Goal: Task Accomplishment & Management: Complete application form

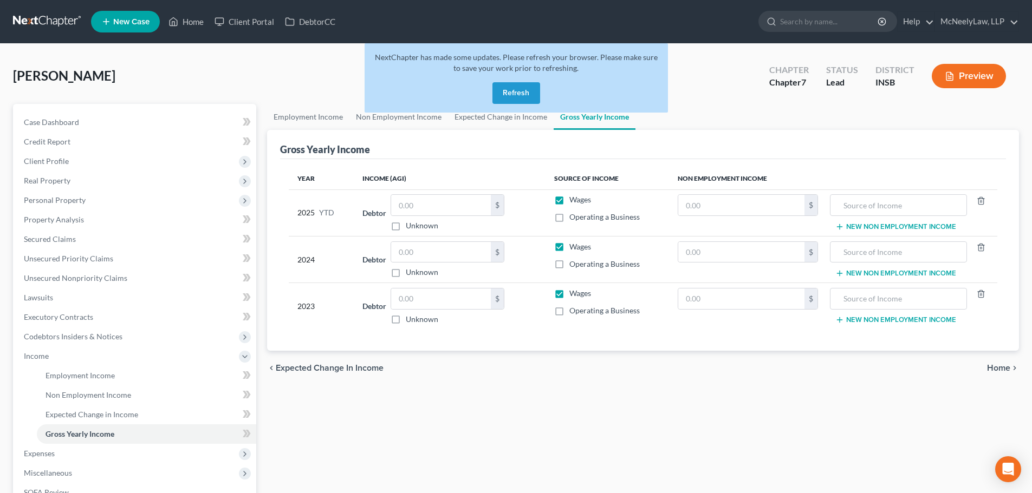
drag, startPoint x: 509, startPoint y: 96, endPoint x: 534, endPoint y: 157, distance: 66.3
click at [510, 96] on button "Refresh" at bounding box center [516, 93] width 48 height 22
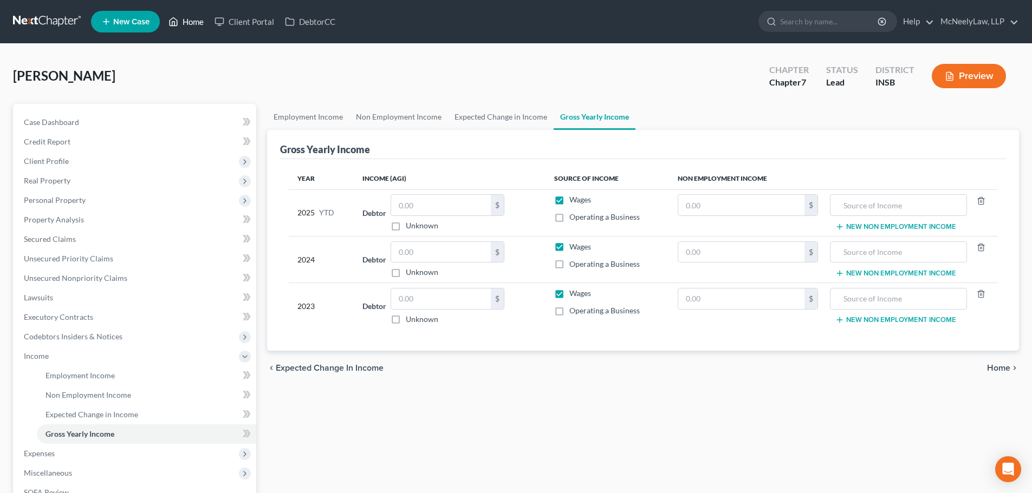
click at [187, 23] on link "Home" at bounding box center [186, 21] width 46 height 19
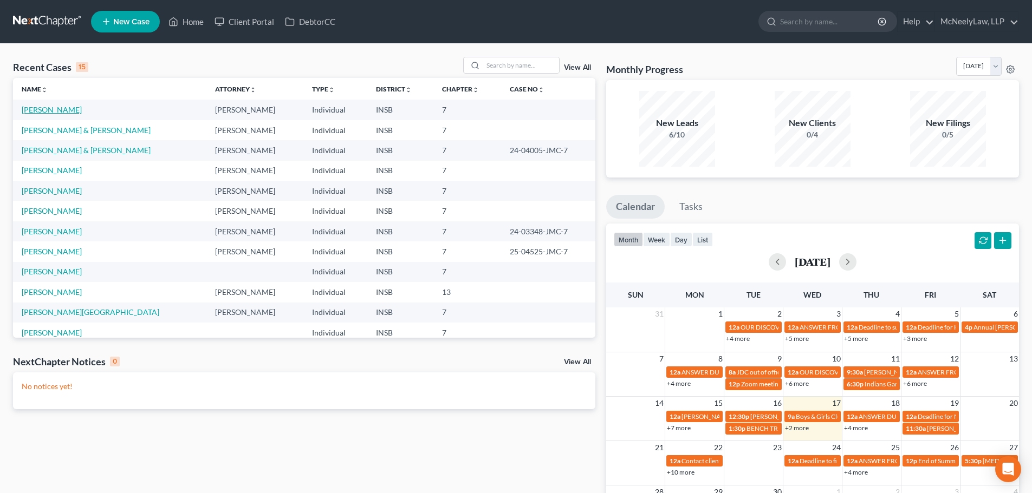
click at [39, 109] on link "[PERSON_NAME]" at bounding box center [52, 109] width 60 height 9
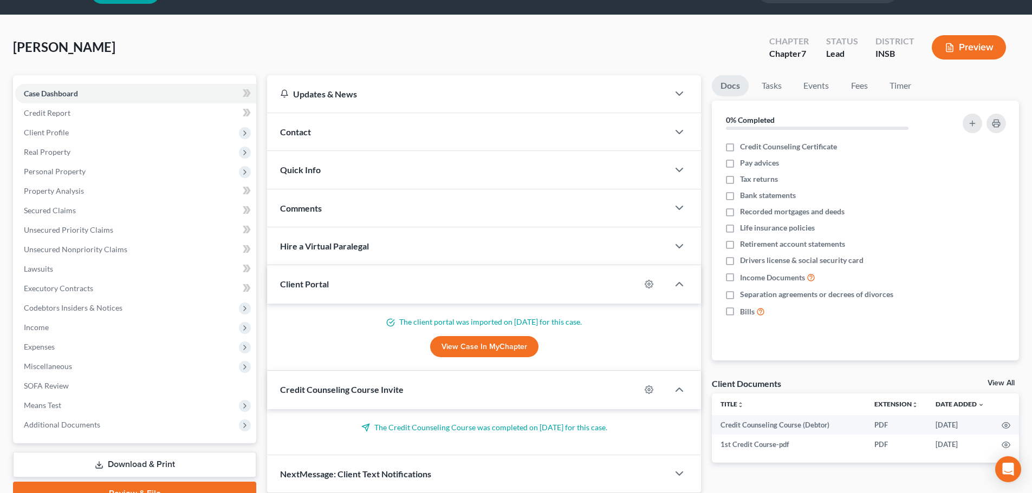
scroll to position [28, 0]
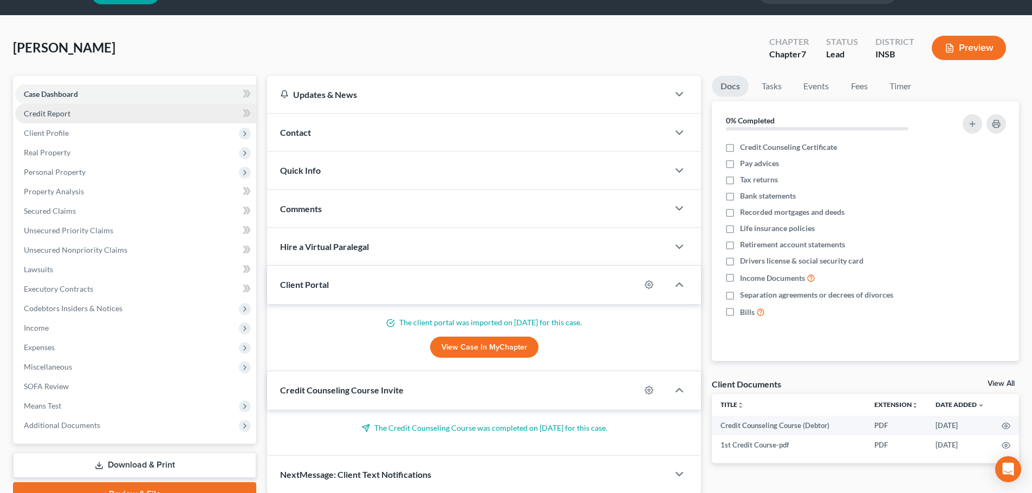
click at [67, 109] on span "Credit Report" at bounding box center [47, 113] width 47 height 9
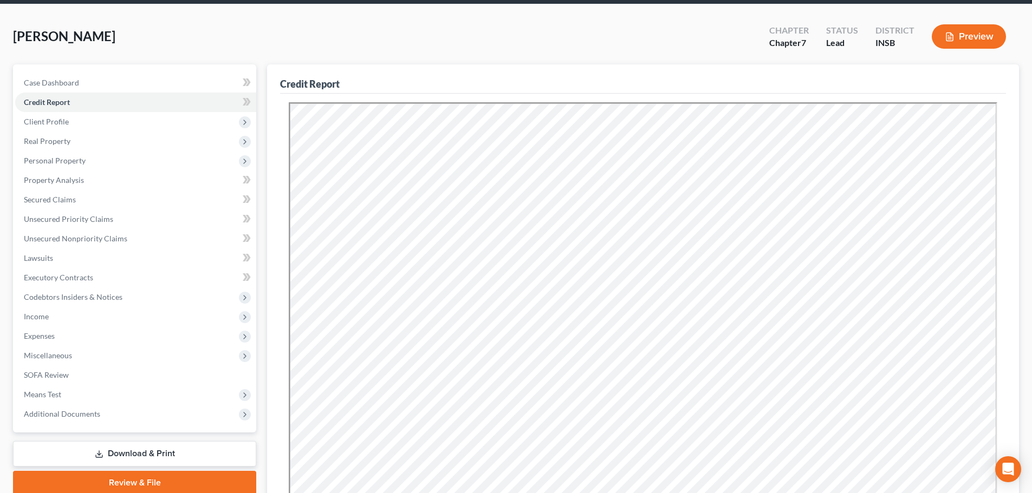
scroll to position [218, 0]
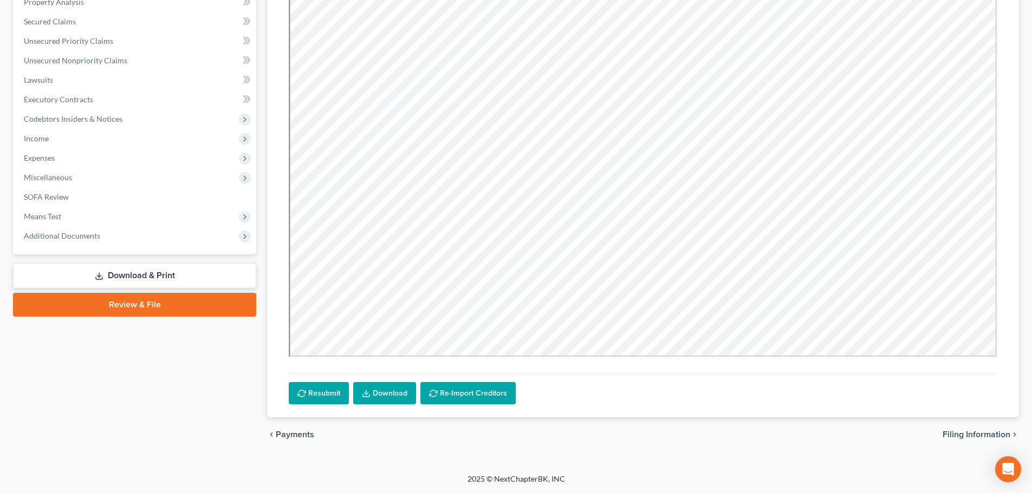
click at [980, 435] on span "Filing Information" at bounding box center [976, 435] width 68 height 9
select select "1"
select select "0"
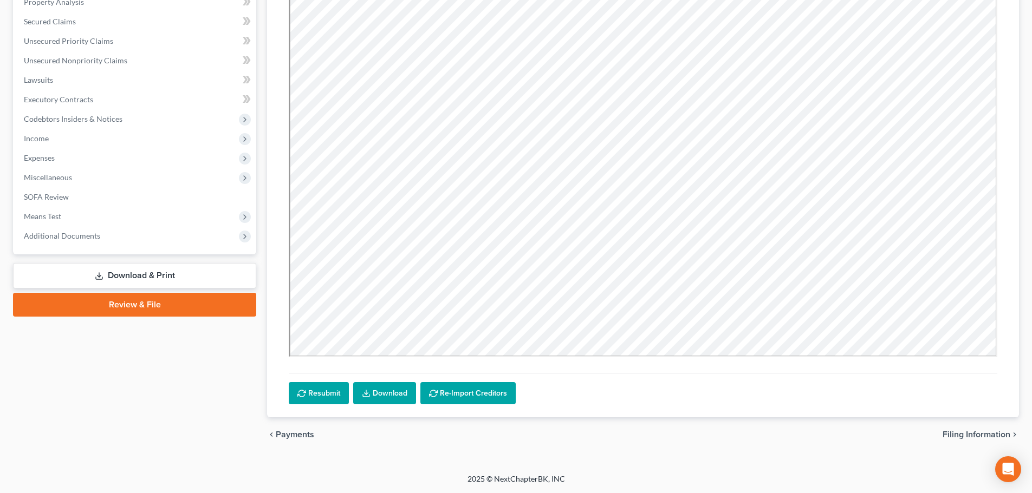
select select "15"
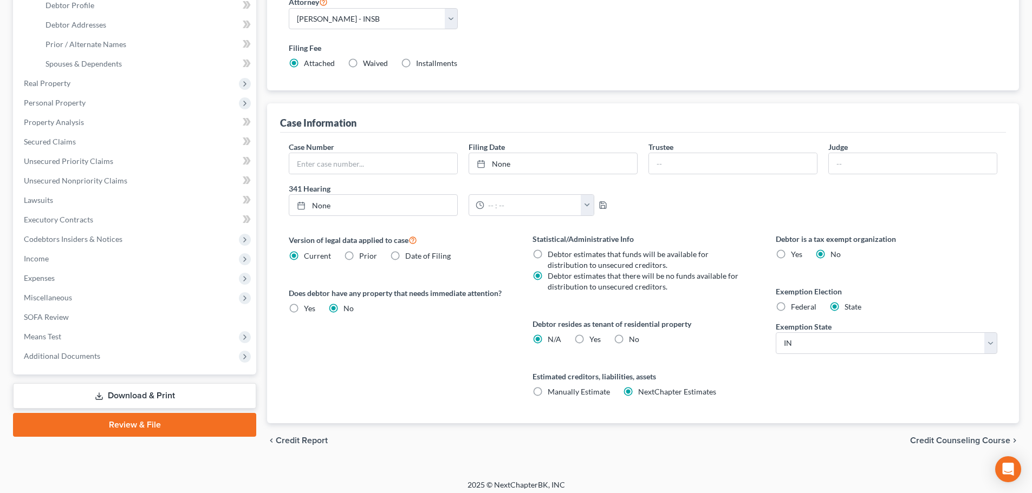
scroll to position [220, 0]
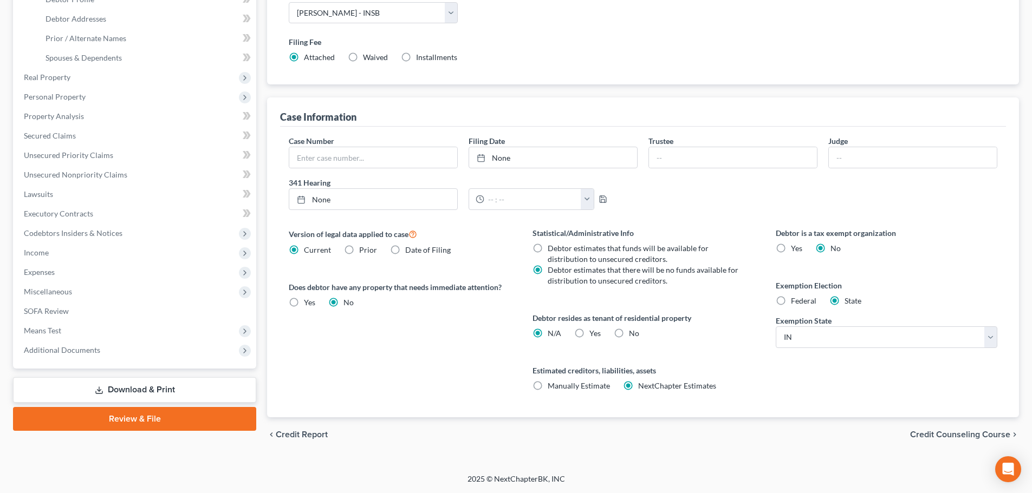
click at [945, 432] on span "Credit Counseling Course" at bounding box center [960, 435] width 100 height 9
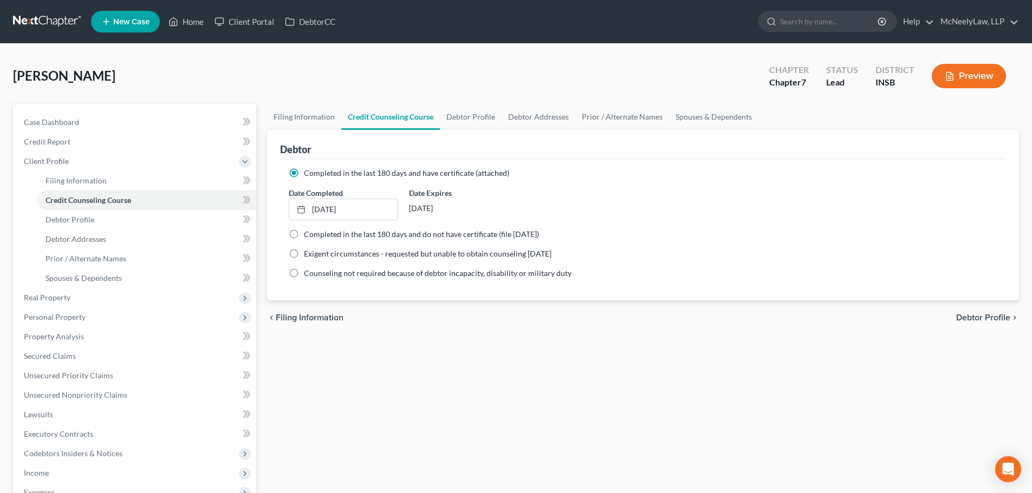
click at [973, 317] on span "Debtor Profile" at bounding box center [983, 318] width 54 height 9
select select "0"
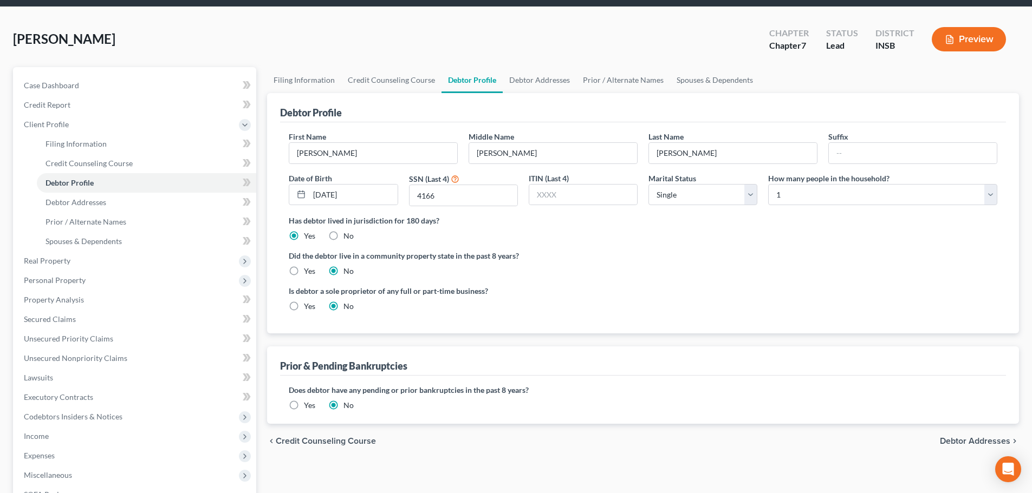
scroll to position [162, 0]
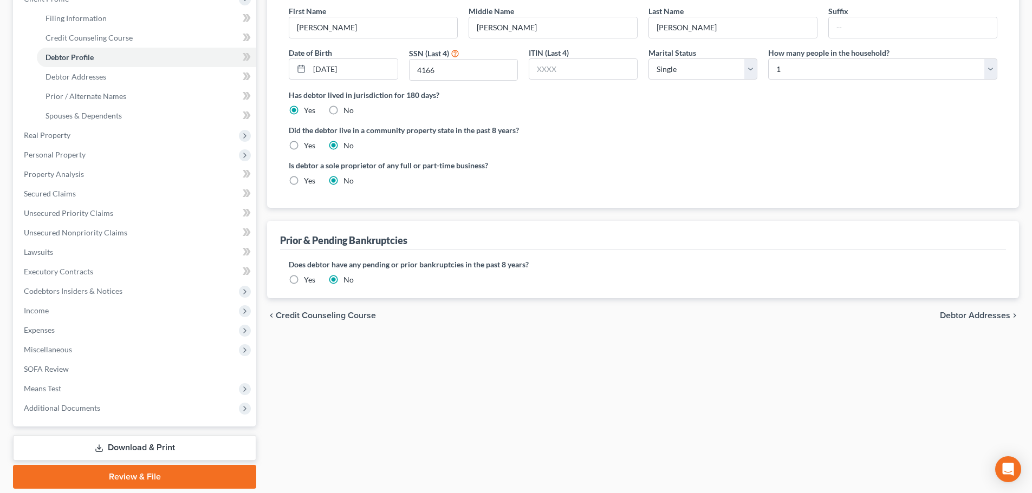
click at [964, 316] on span "Debtor Addresses" at bounding box center [975, 315] width 70 height 9
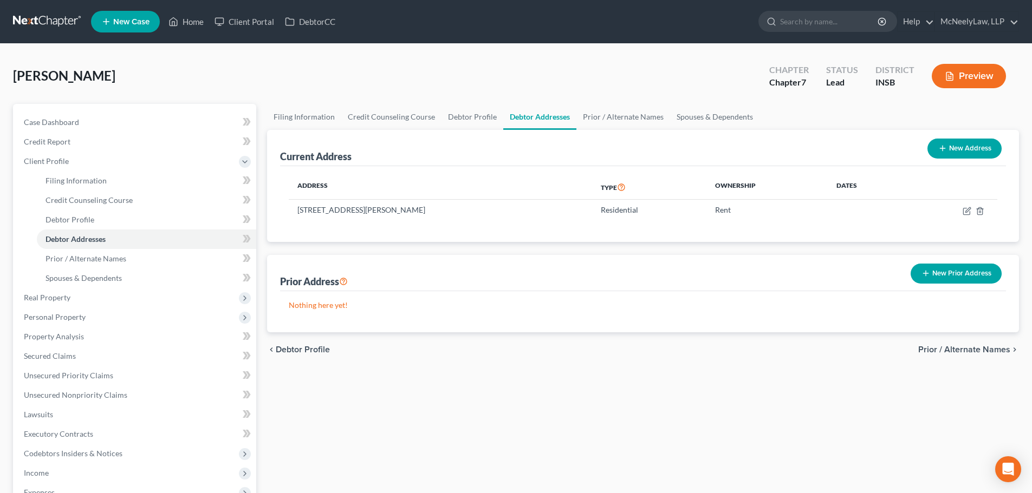
click at [966, 347] on span "Prior / Alternate Names" at bounding box center [964, 350] width 92 height 9
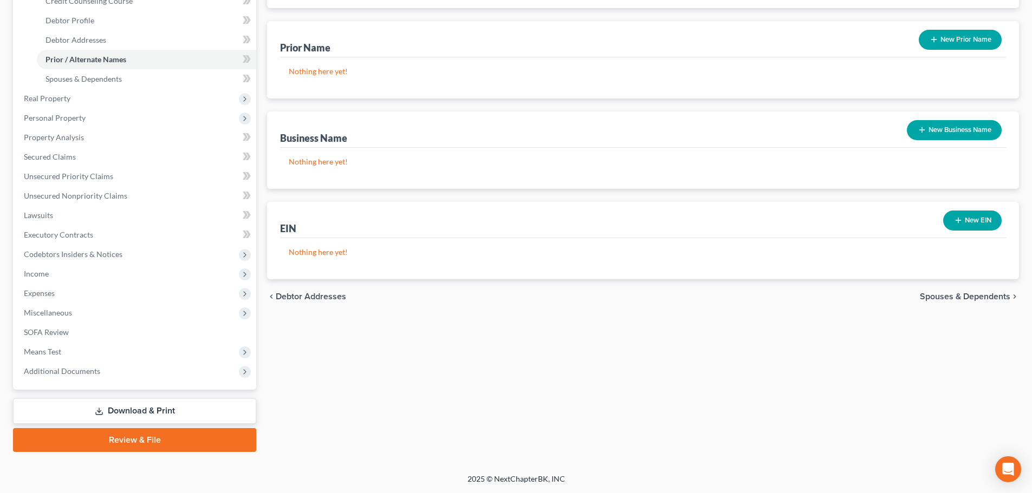
drag, startPoint x: 976, startPoint y: 314, endPoint x: 978, endPoint y: 299, distance: 15.3
click at [976, 310] on div "Filing Information Credit Counseling Course Debtor Profile Debtor Addresses Pri…" at bounding box center [643, 179] width 763 height 548
click at [978, 299] on span "Spouses & Dependents" at bounding box center [965, 296] width 90 height 9
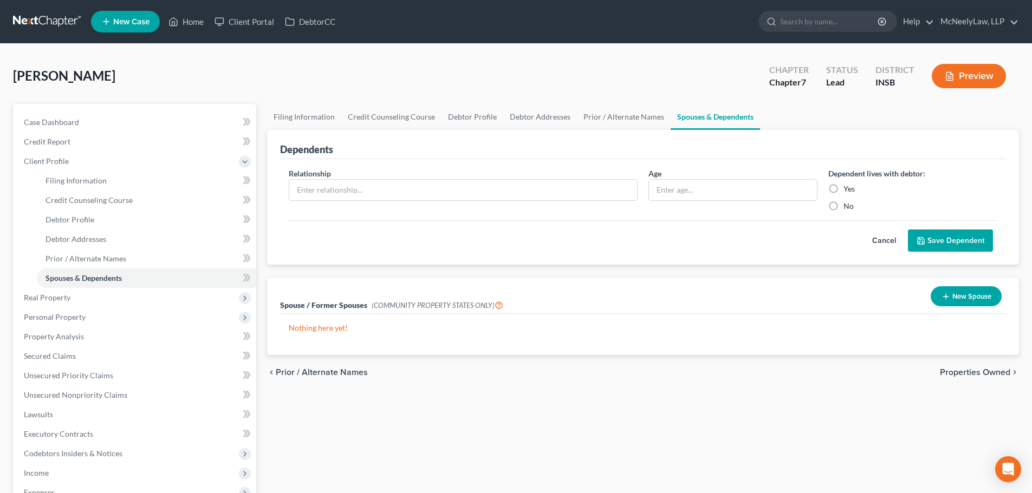
click at [984, 374] on span "Properties Owned" at bounding box center [975, 372] width 70 height 9
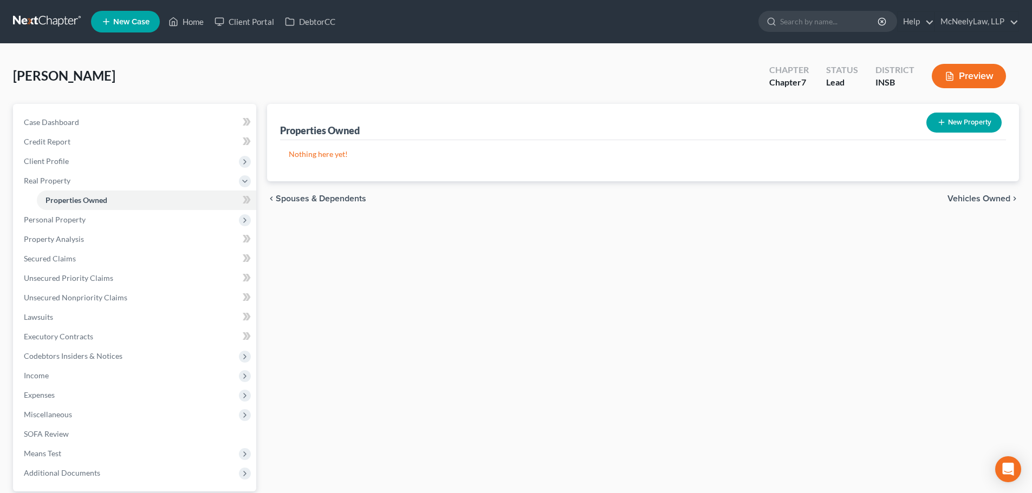
click at [976, 187] on div "chevron_left Spouses & Dependents Vehicles Owned chevron_right" at bounding box center [643, 198] width 752 height 35
click at [976, 198] on span "Vehicles Owned" at bounding box center [978, 198] width 63 height 9
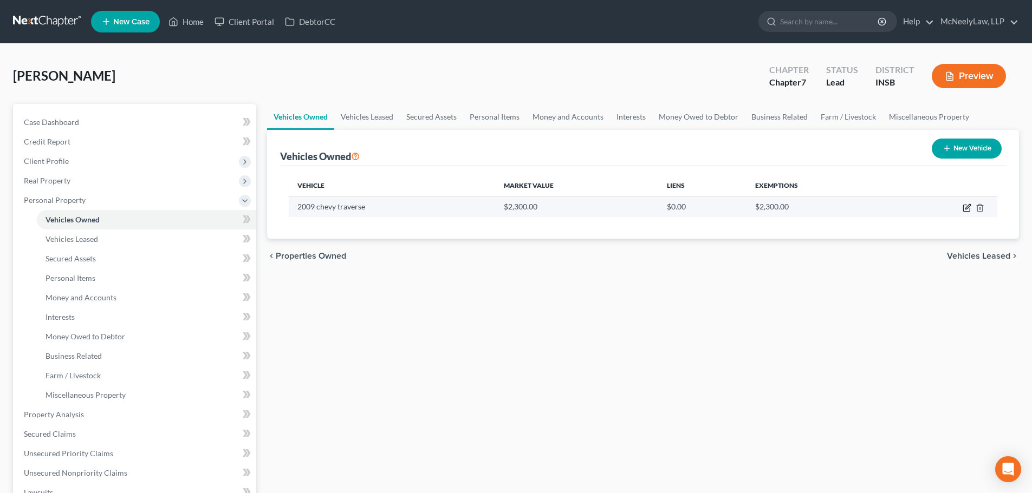
click at [971, 207] on icon "button" at bounding box center [967, 208] width 9 height 9
select select "0"
select select "17"
select select "3"
select select "0"
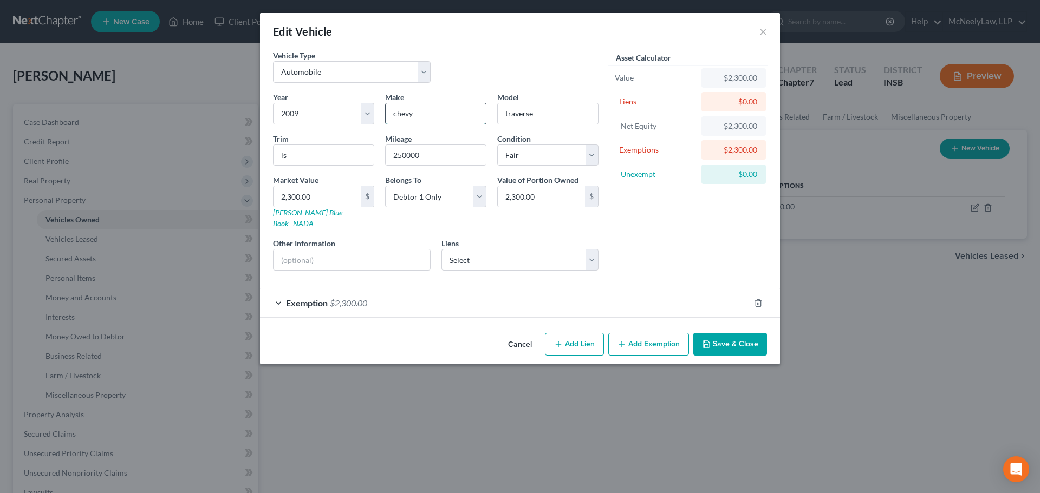
click at [399, 113] on input "chevy" at bounding box center [436, 113] width 100 height 21
type input "Chevy"
click at [509, 109] on input "traverse" at bounding box center [548, 113] width 100 height 21
type input "Traverse"
click at [729, 333] on button "Save & Close" at bounding box center [730, 344] width 74 height 23
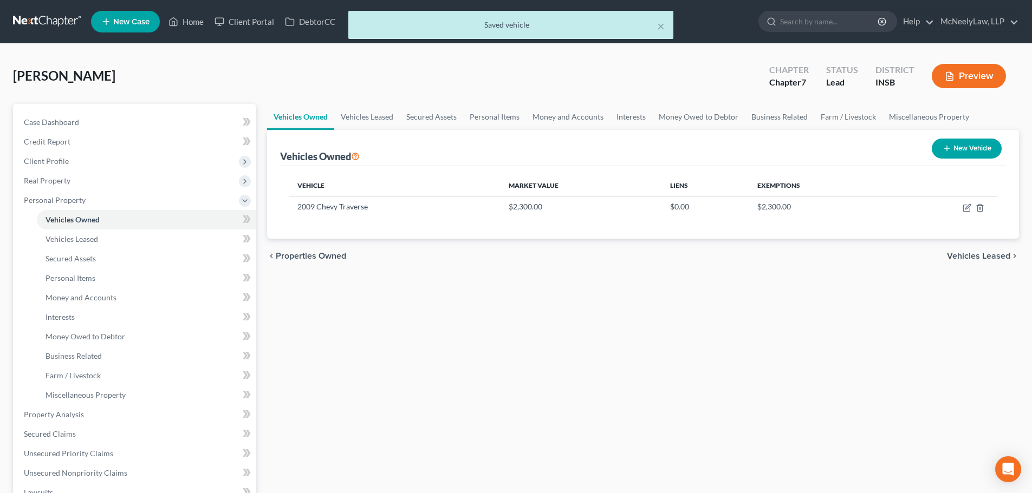
click at [986, 259] on span "Vehicles Leased" at bounding box center [978, 256] width 63 height 9
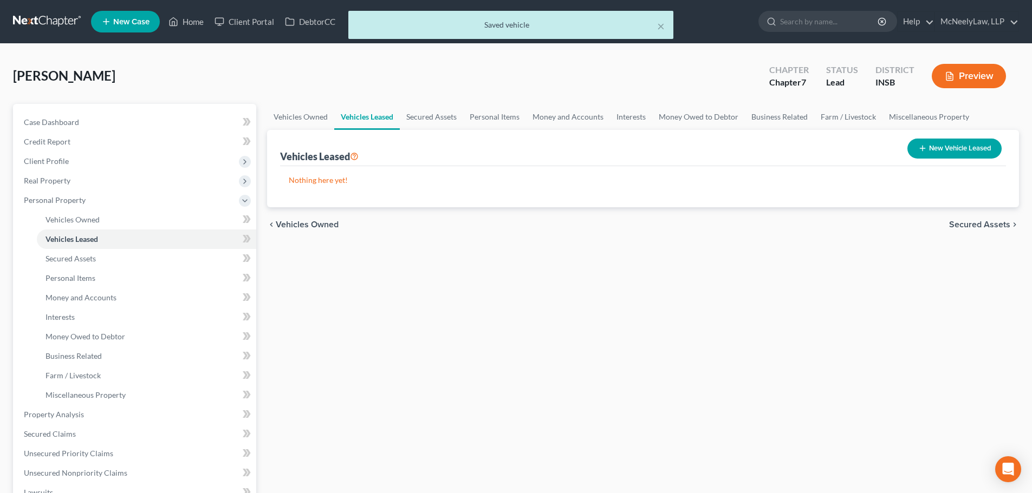
click at [994, 218] on div "chevron_left Vehicles Owned Secured Assets chevron_right" at bounding box center [643, 224] width 752 height 35
click at [998, 226] on span "Secured Assets" at bounding box center [979, 224] width 61 height 9
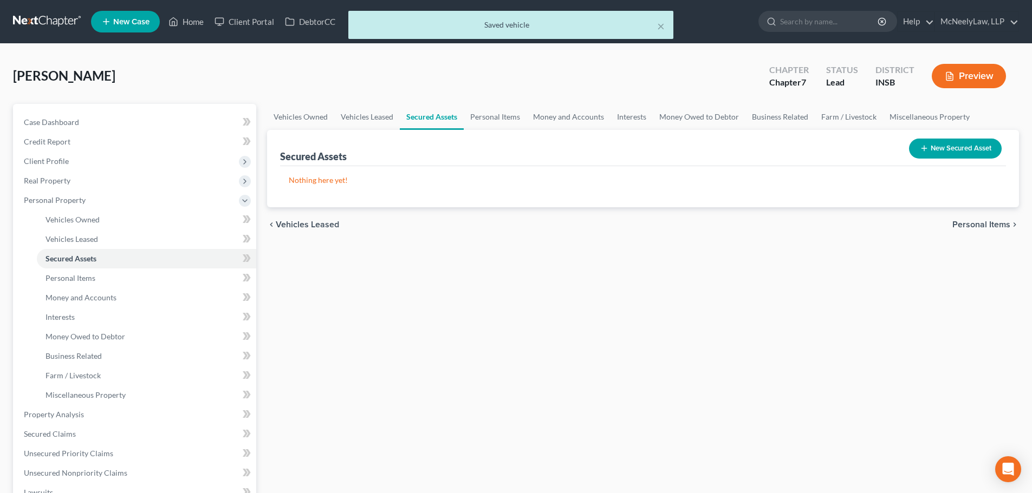
click at [998, 228] on span "Personal Items" at bounding box center [981, 224] width 58 height 9
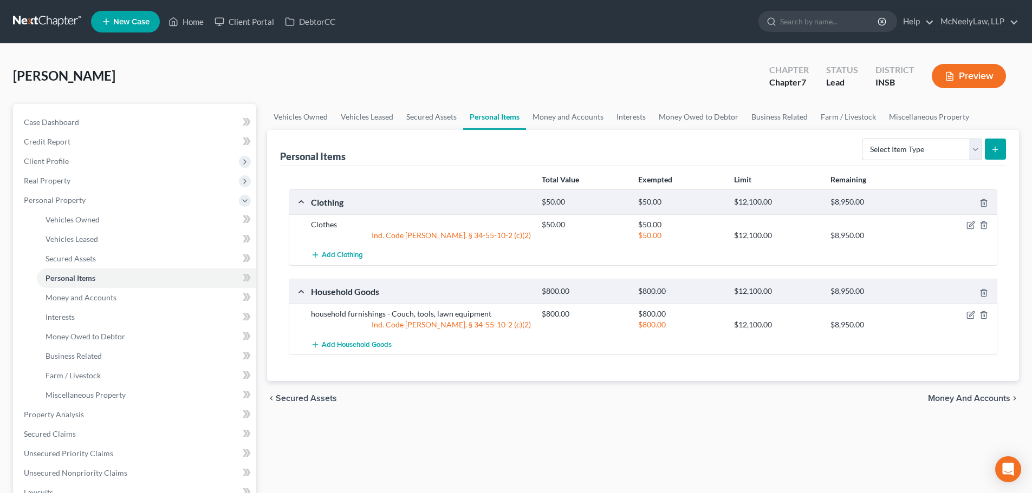
click at [959, 402] on span "Money and Accounts" at bounding box center [969, 398] width 82 height 9
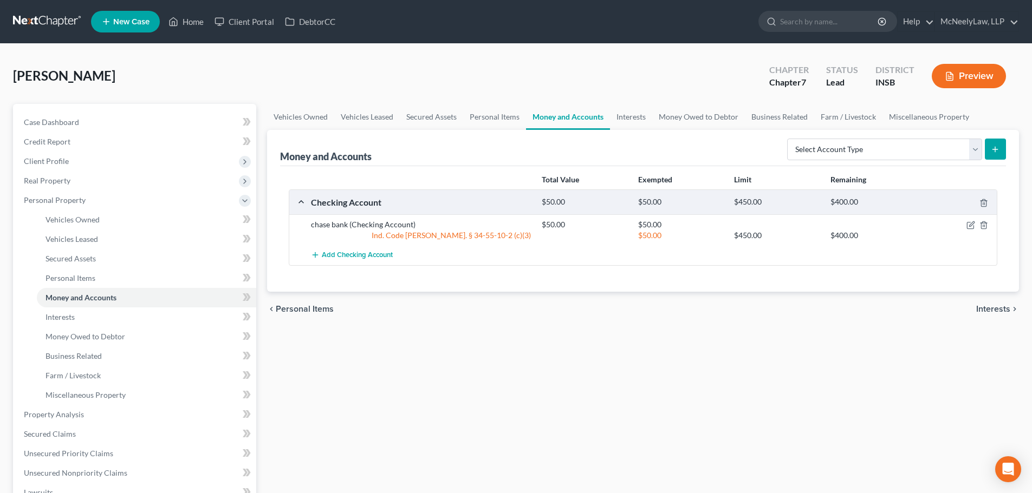
click at [996, 308] on span "Interests" at bounding box center [993, 309] width 34 height 9
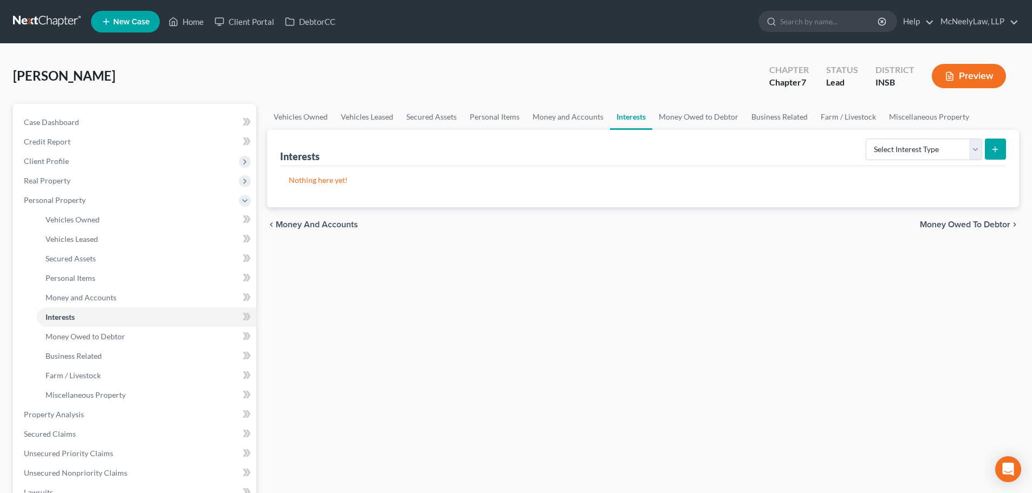
click at [974, 229] on span "Money Owed to Debtor" at bounding box center [965, 224] width 90 height 9
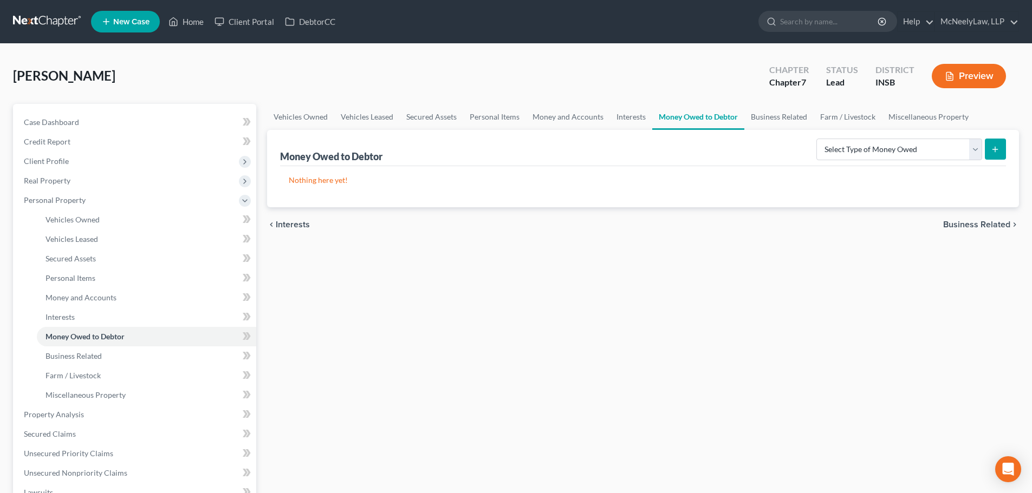
drag, startPoint x: 970, startPoint y: 203, endPoint x: 970, endPoint y: 220, distance: 17.3
click at [970, 211] on ui-view "Vehicles Owned Vehicles Leased Secured Assets Personal Items Money and Accounts…" at bounding box center [643, 173] width 752 height 138
click at [971, 225] on span "Business Related" at bounding box center [976, 224] width 67 height 9
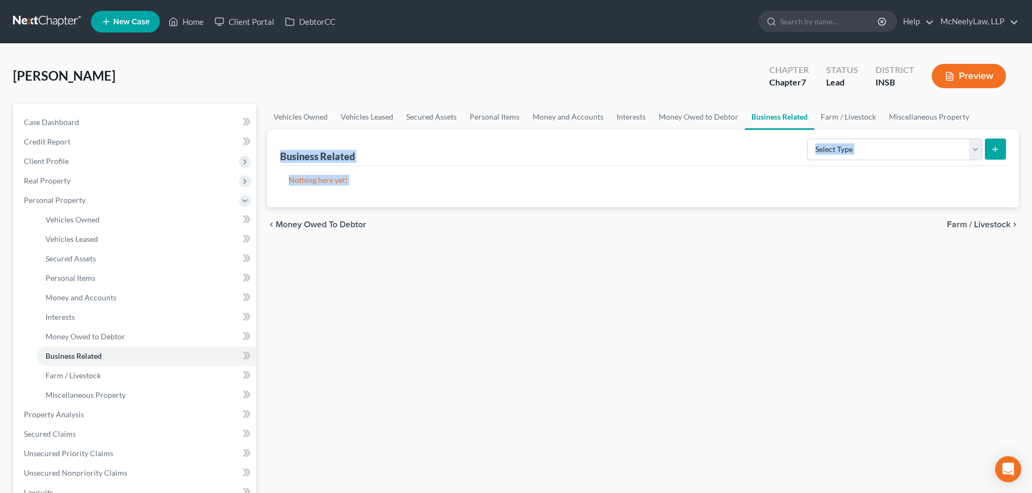
click at [976, 223] on span "Farm / Livestock" at bounding box center [978, 224] width 63 height 9
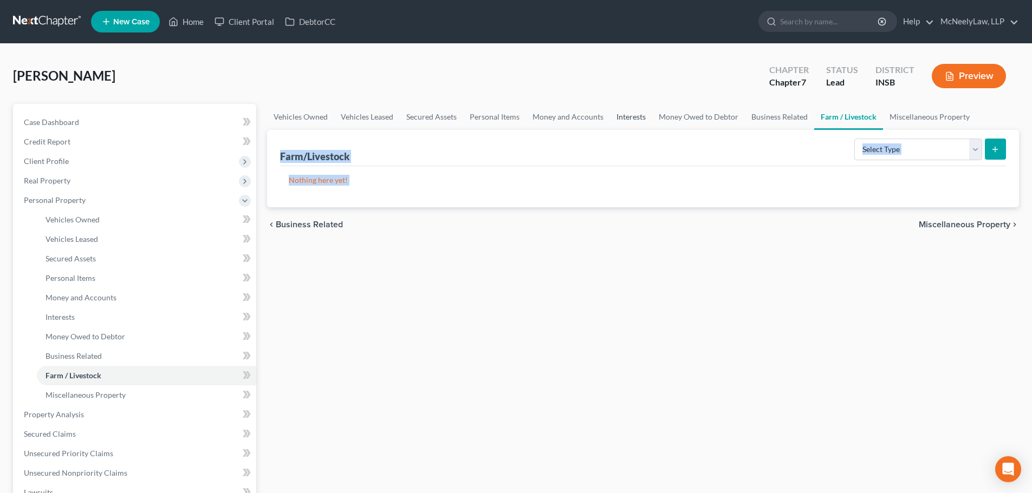
click at [610, 114] on link "Interests" at bounding box center [631, 117] width 42 height 26
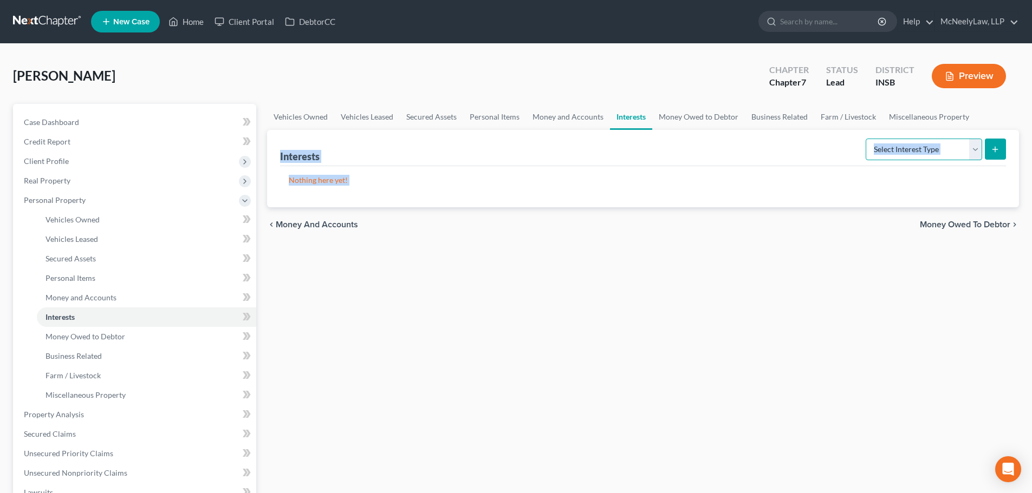
click at [958, 150] on select "Select Interest Type 401K Annuity Bond Education IRA Government Bond Government…" at bounding box center [924, 150] width 116 height 22
click at [973, 144] on select "Select Interest Type 401K Annuity Bond Education IRA Government Bond Government…" at bounding box center [924, 150] width 116 height 22
click at [952, 150] on select "Select Interest Type 401K Annuity Bond Education IRA Government Bond Government…" at bounding box center [924, 150] width 116 height 22
select select "whole_life_insurance"
click at [867, 139] on select "Select Interest Type 401K Annuity Bond Education IRA Government Bond Government…" at bounding box center [924, 150] width 116 height 22
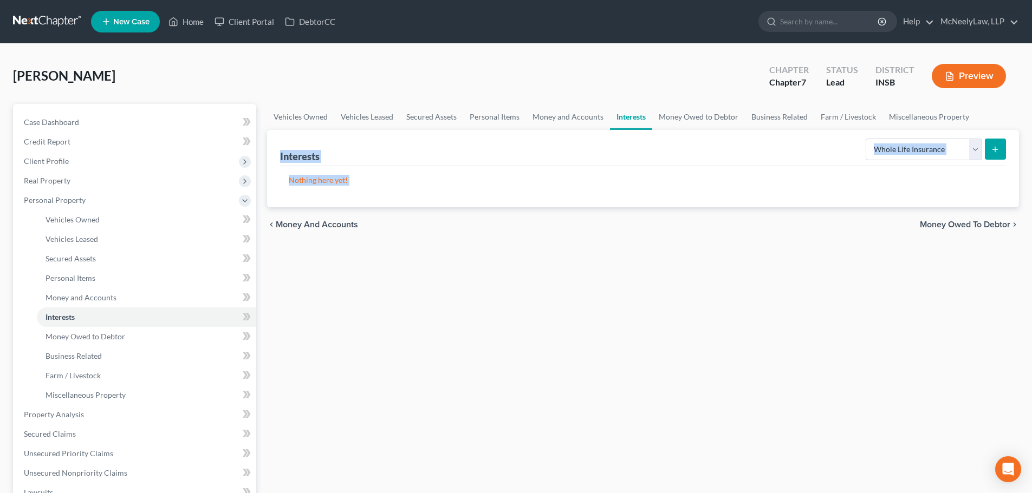
click at [1002, 141] on button "submit" at bounding box center [995, 149] width 21 height 21
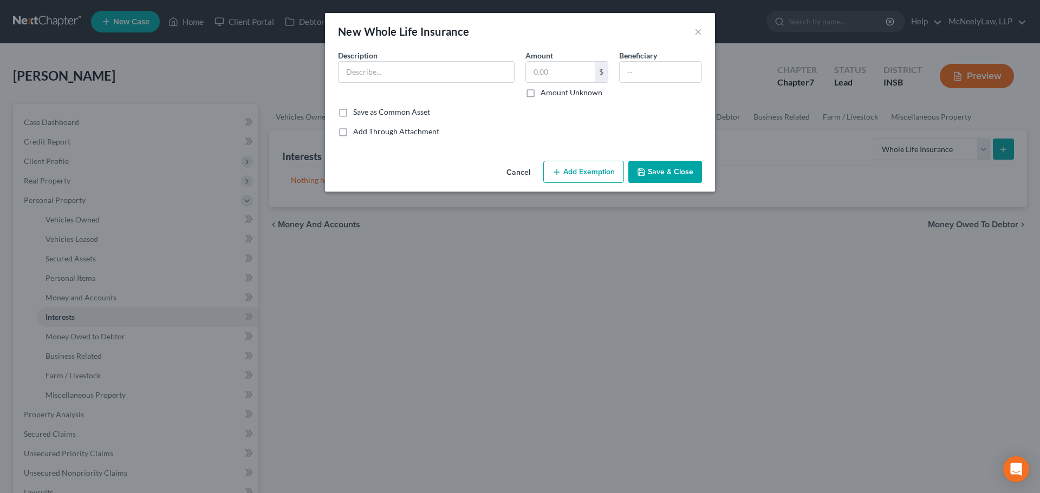
drag, startPoint x: 391, startPoint y: 80, endPoint x: 382, endPoint y: 87, distance: 10.8
click at [390, 80] on input "text" at bounding box center [426, 72] width 175 height 21
click at [398, 77] on input "text" at bounding box center [426, 72] width 175 height 21
type input "[PERSON_NAME] Financial Whole Life"
click at [558, 71] on input "text" at bounding box center [560, 72] width 69 height 21
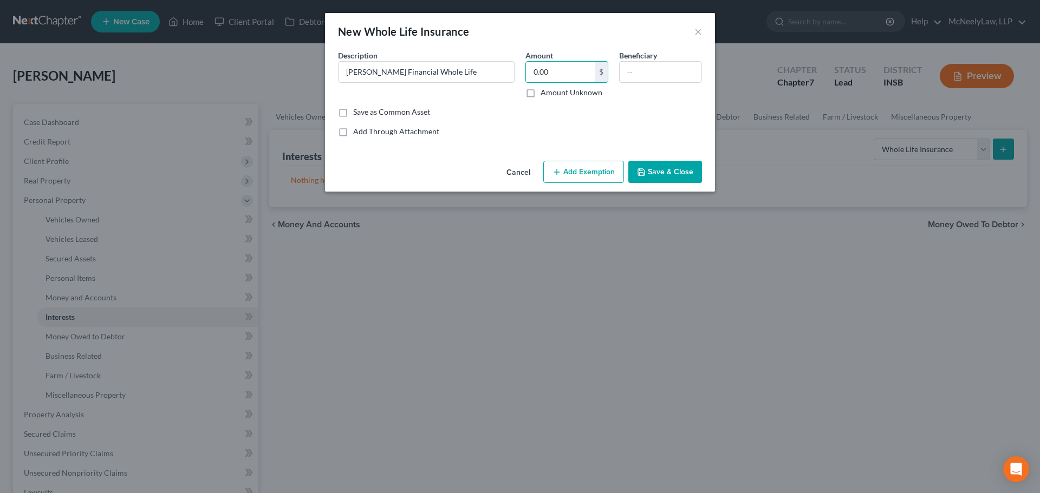
type input "0.00"
click at [649, 76] on input "text" at bounding box center [661, 72] width 82 height 21
click at [643, 73] on input "text" at bounding box center [661, 72] width 82 height 21
type input "[PERSON_NAME]"
click at [658, 172] on button "Save & Close" at bounding box center [665, 172] width 74 height 23
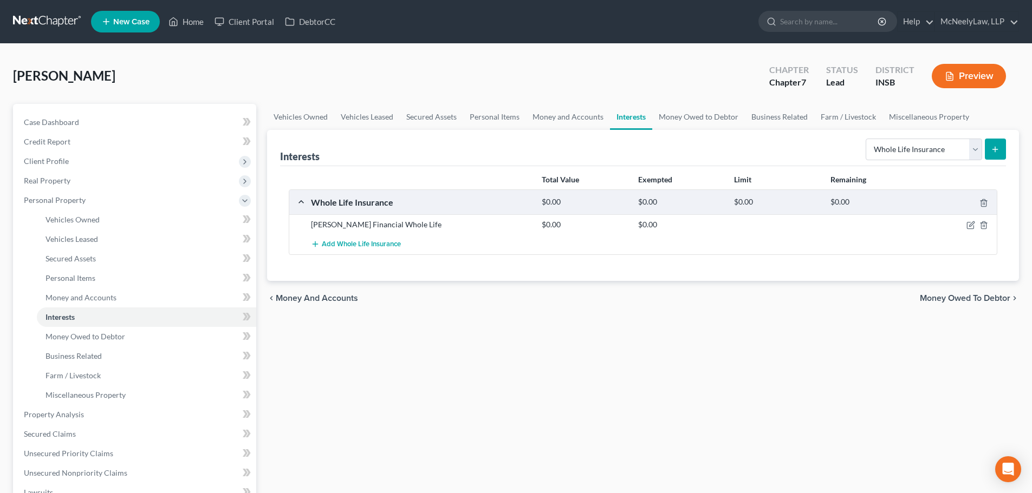
click at [981, 298] on span "Money Owed to Debtor" at bounding box center [965, 298] width 90 height 9
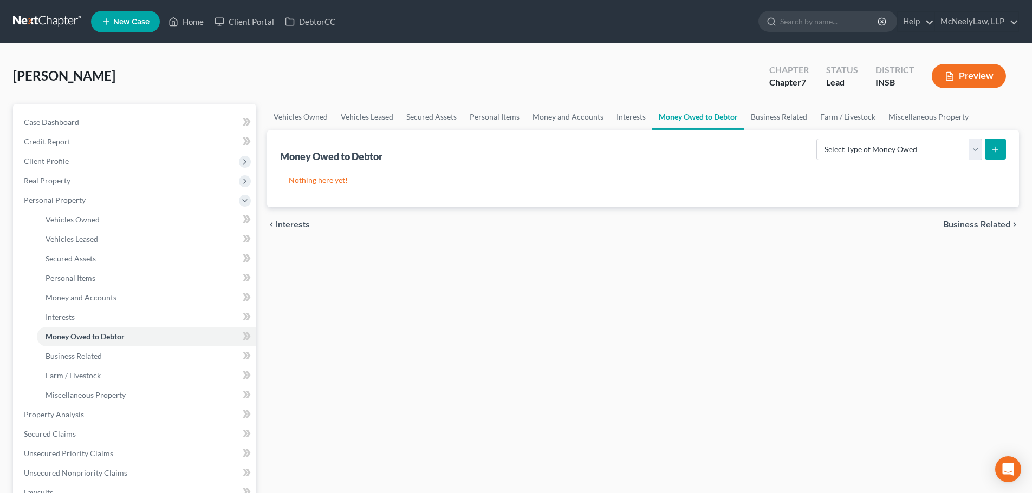
click at [974, 226] on span "Business Related" at bounding box center [976, 224] width 67 height 9
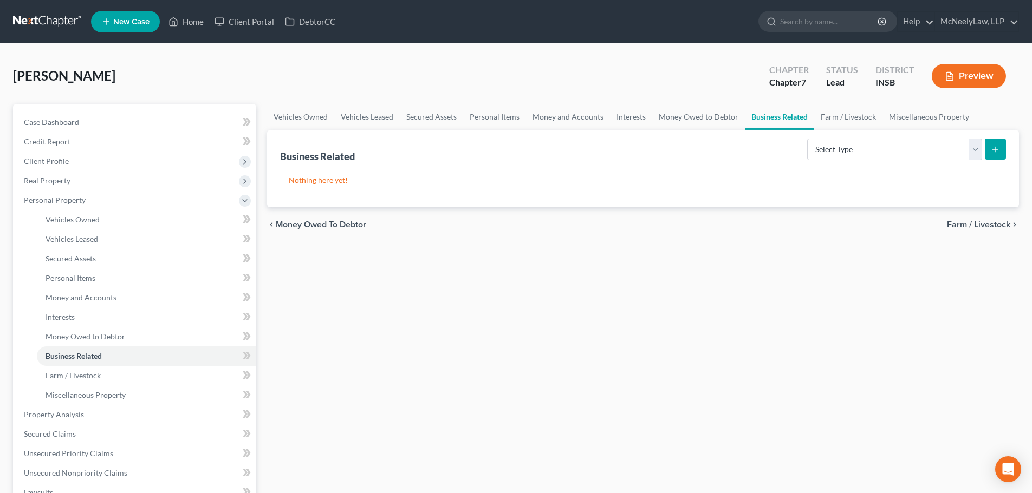
click at [974, 226] on span "Farm / Livestock" at bounding box center [978, 224] width 63 height 9
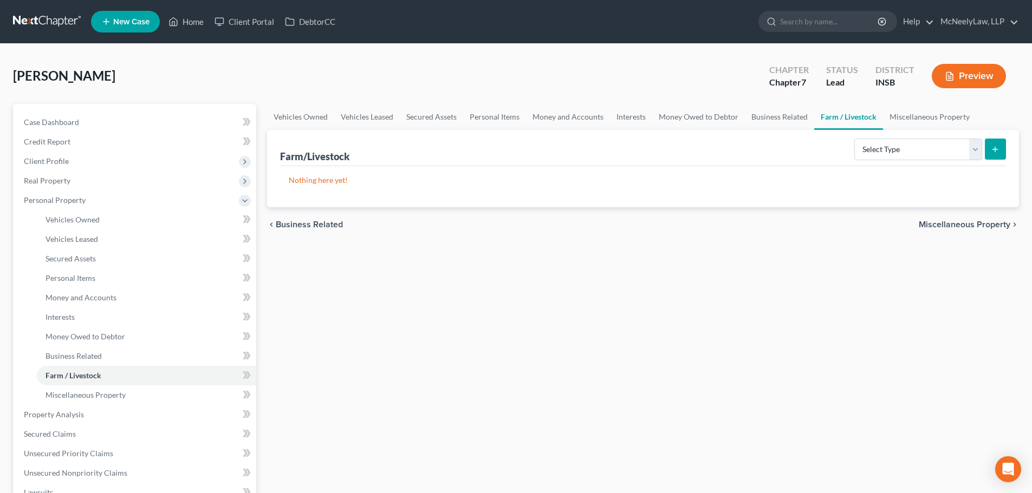
click at [974, 226] on span "Miscellaneous Property" at bounding box center [965, 224] width 92 height 9
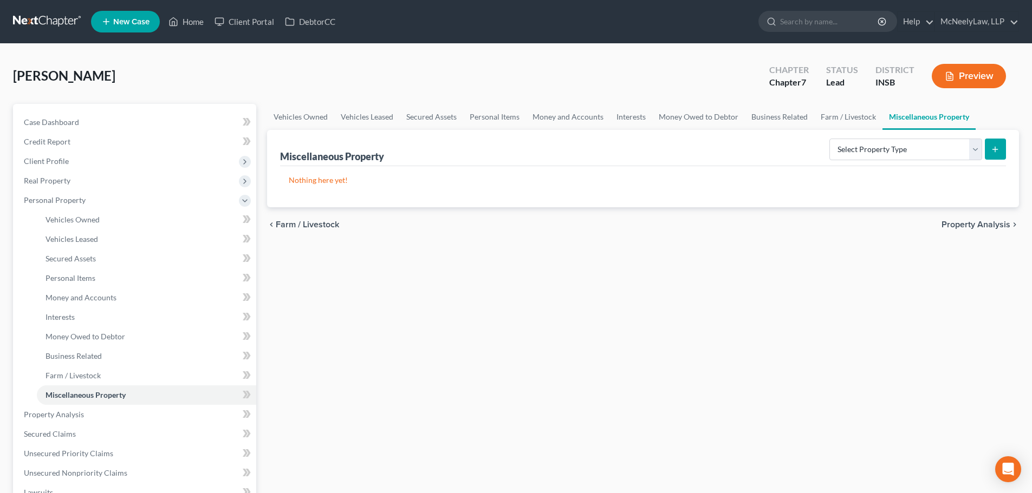
click at [974, 226] on span "Property Analysis" at bounding box center [975, 224] width 69 height 9
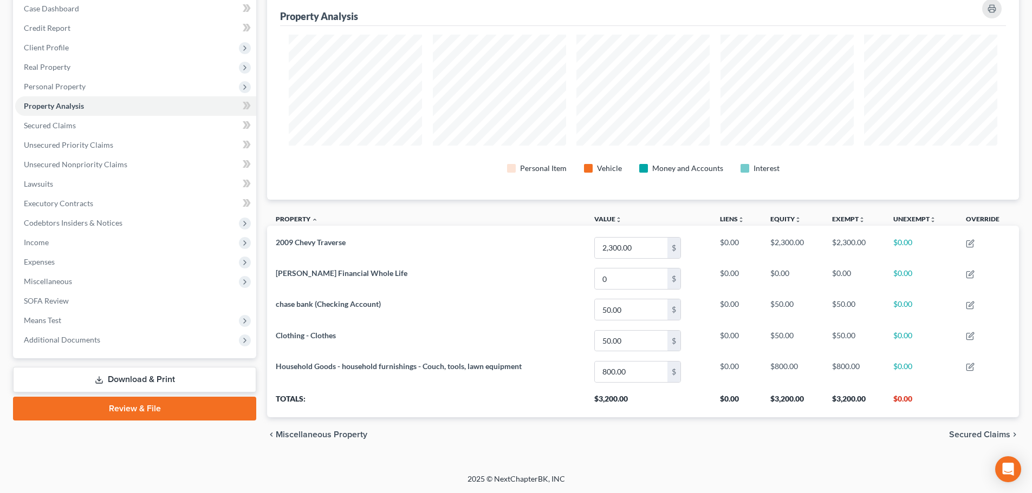
click at [977, 431] on span "Secured Claims" at bounding box center [979, 435] width 61 height 9
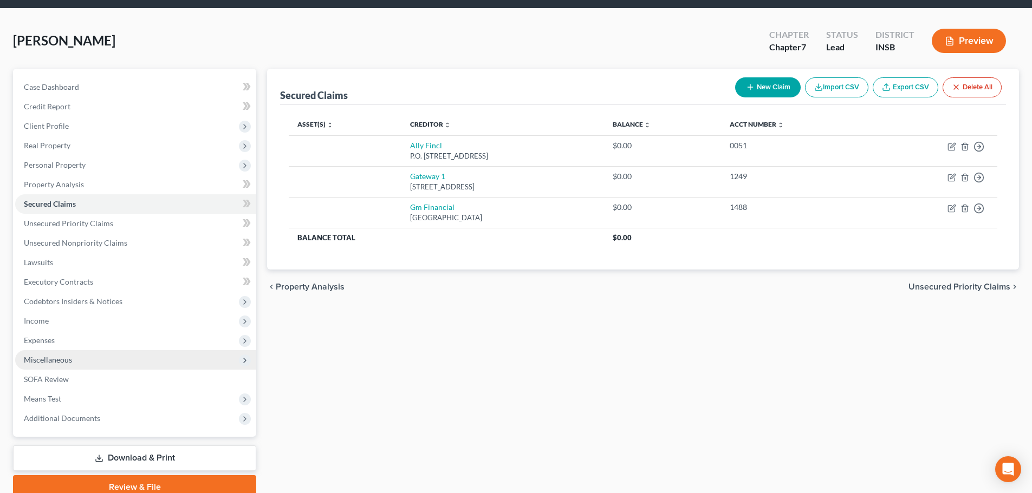
scroll to position [54, 0]
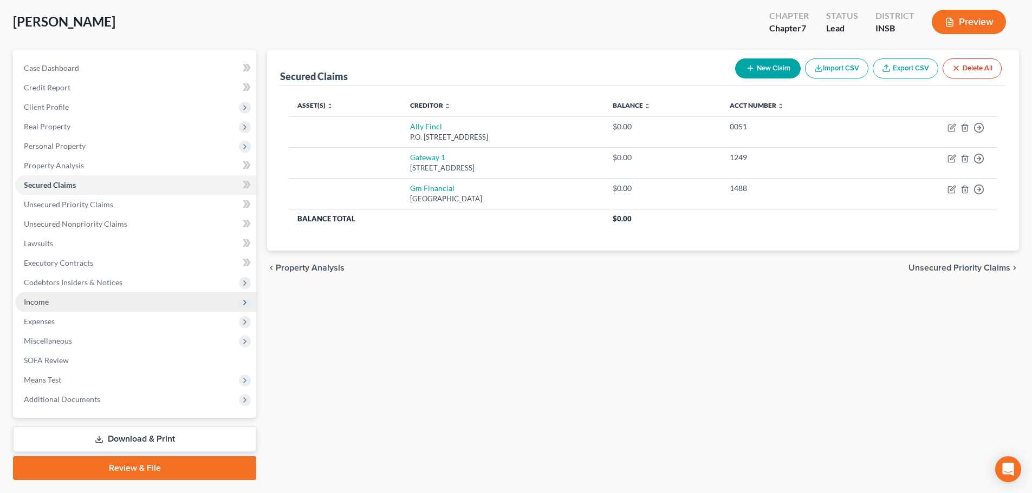
click at [87, 300] on span "Income" at bounding box center [135, 301] width 241 height 19
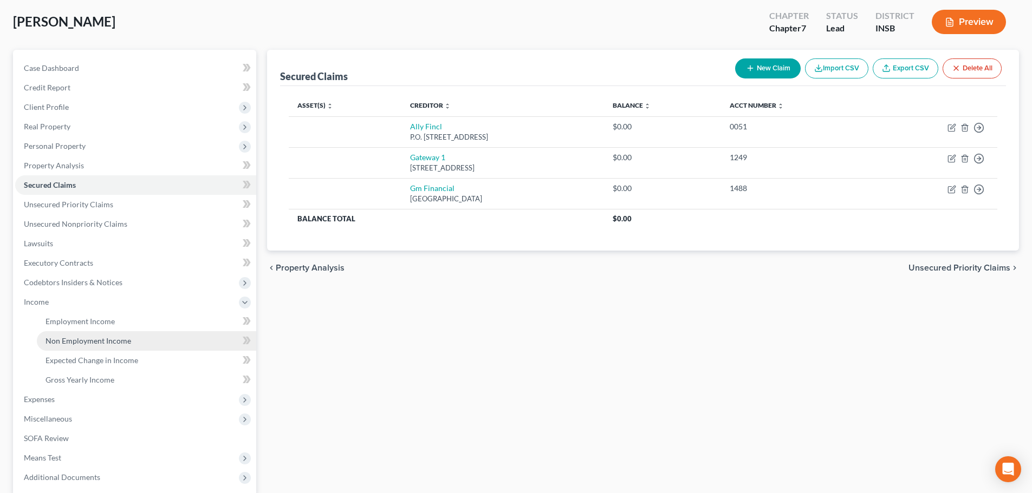
click at [84, 334] on link "Non Employment Income" at bounding box center [146, 340] width 219 height 19
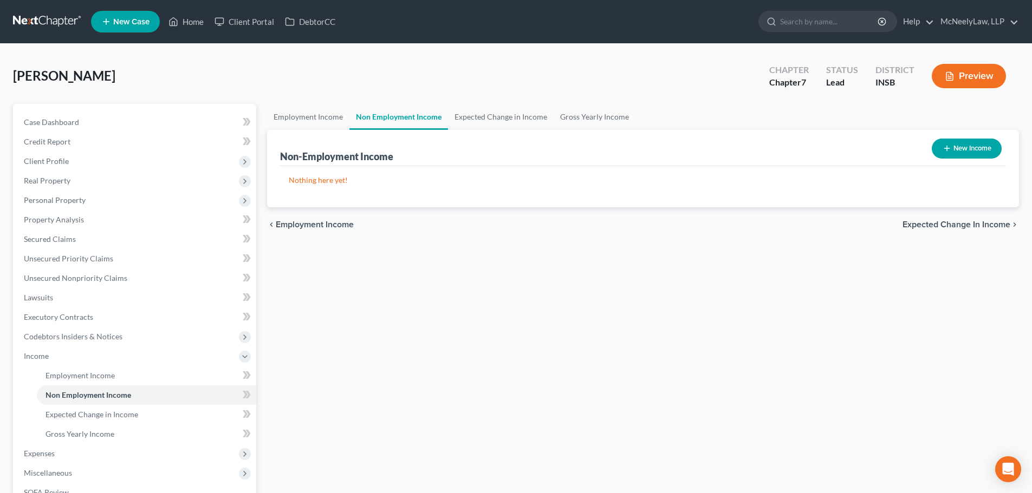
click at [982, 137] on div "New Income" at bounding box center [966, 148] width 79 height 29
click at [978, 147] on button "New Income" at bounding box center [967, 149] width 70 height 20
select select "0"
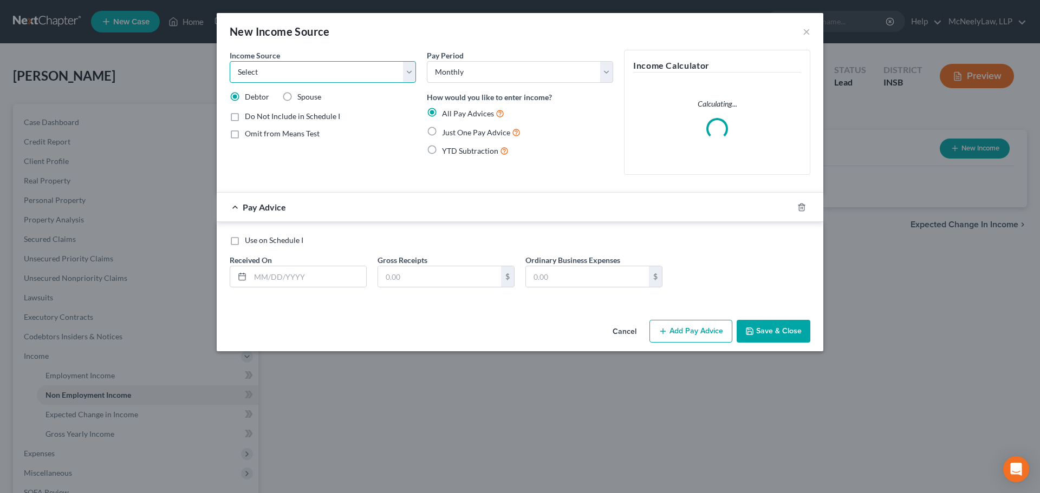
click at [367, 75] on select "Select Unemployment Disability (from employer) Pension Retirement Social Securi…" at bounding box center [323, 72] width 186 height 22
click at [419, 453] on div "New Income Source × Income Source * Select Unemployment Disability (from employ…" at bounding box center [520, 246] width 1040 height 493
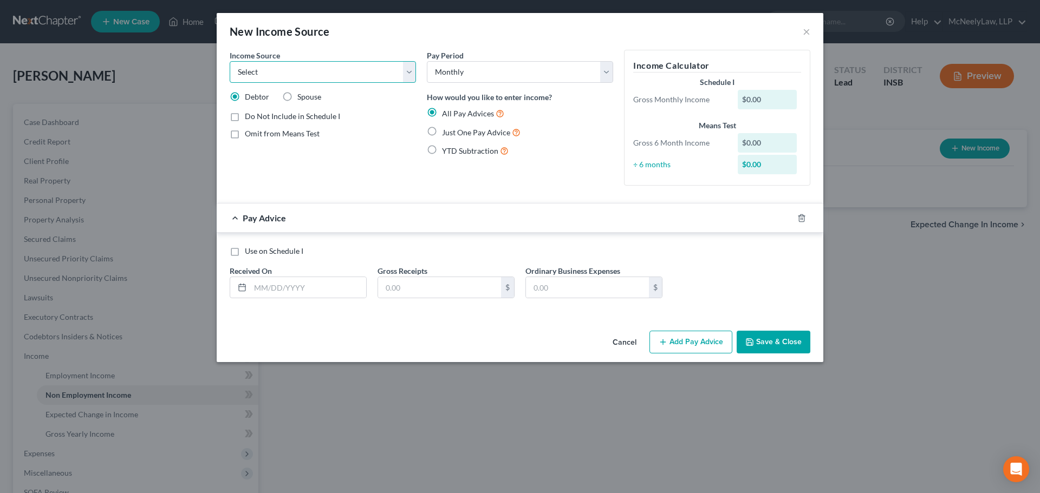
drag, startPoint x: 327, startPoint y: 71, endPoint x: 329, endPoint y: 81, distance: 9.6
click at [327, 71] on select "Select Unemployment Disability (from employer) Pension Retirement Social Securi…" at bounding box center [323, 72] width 186 height 22
select select "4"
click at [230, 61] on select "Select Unemployment Disability (from employer) Pension Retirement Social Securi…" at bounding box center [323, 72] width 186 height 22
click at [470, 133] on span "Just One Pay Advice" at bounding box center [476, 132] width 68 height 9
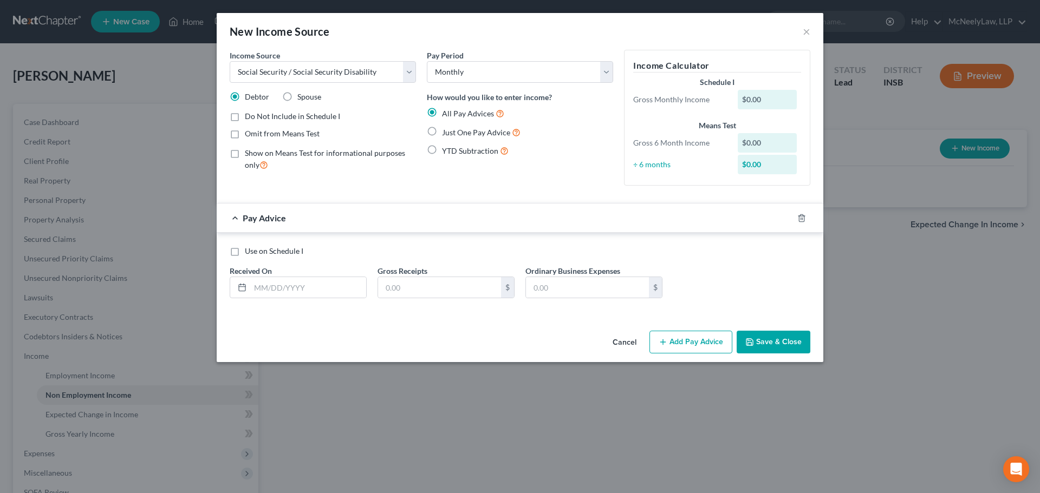
click at [453, 133] on input "Just One Pay Advice" at bounding box center [449, 129] width 7 height 7
radio input "true"
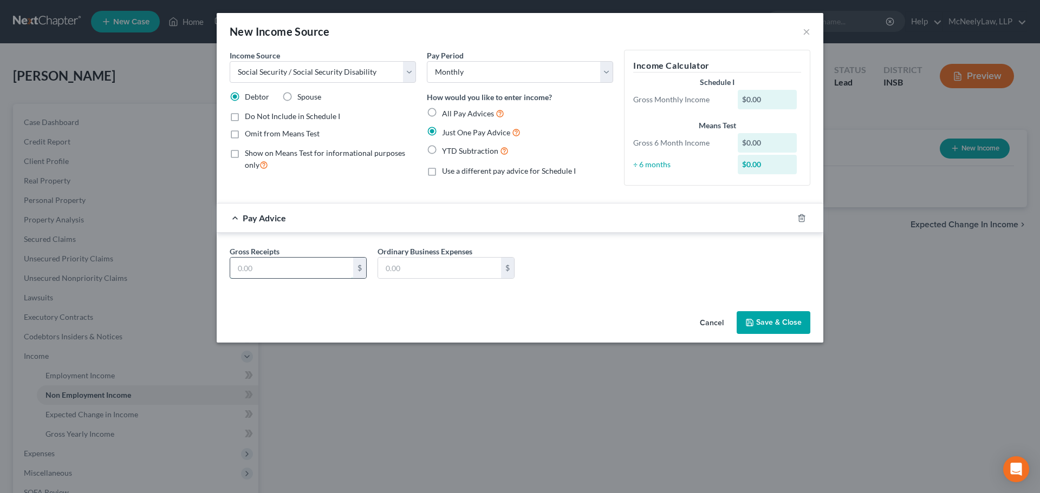
click at [293, 263] on input "text" at bounding box center [291, 268] width 123 height 21
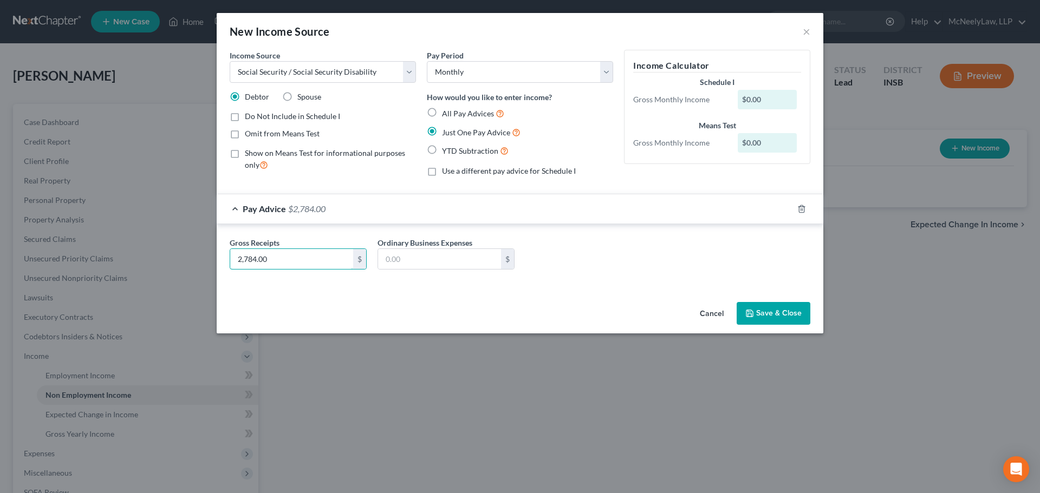
type input "2,784.00"
drag, startPoint x: 621, startPoint y: 262, endPoint x: 615, endPoint y: 281, distance: 19.9
click at [622, 258] on div "Gross Receipts 2,784.00 $ Ordinary Business Expenses $" at bounding box center [519, 258] width 591 height 42
click at [768, 315] on button "Save & Close" at bounding box center [774, 313] width 74 height 23
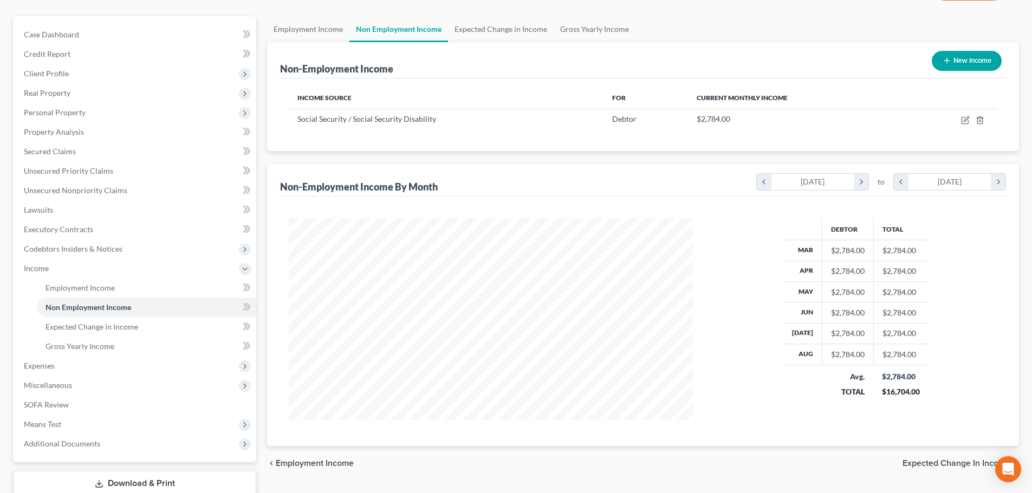
scroll to position [160, 0]
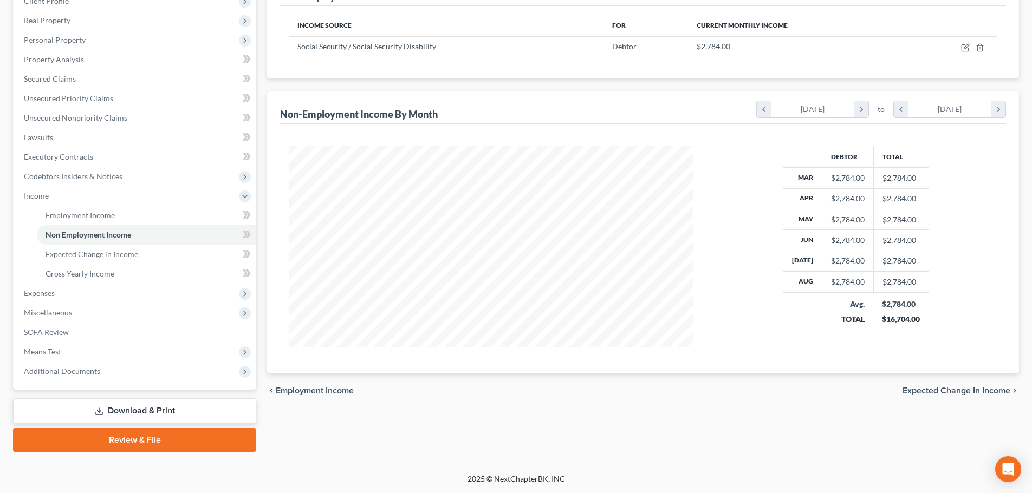
click at [984, 389] on span "Expected Change in Income" at bounding box center [956, 391] width 108 height 9
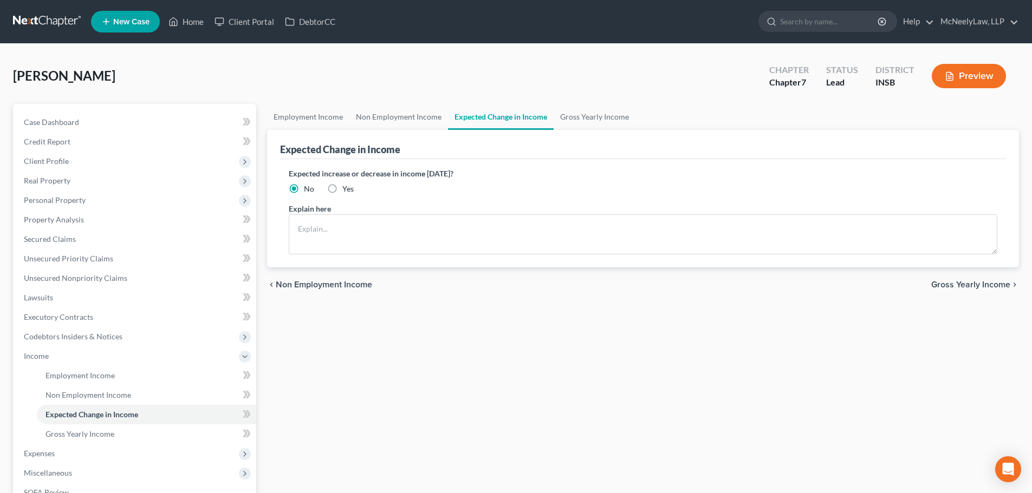
click at [944, 288] on span "Gross Yearly Income" at bounding box center [970, 285] width 79 height 9
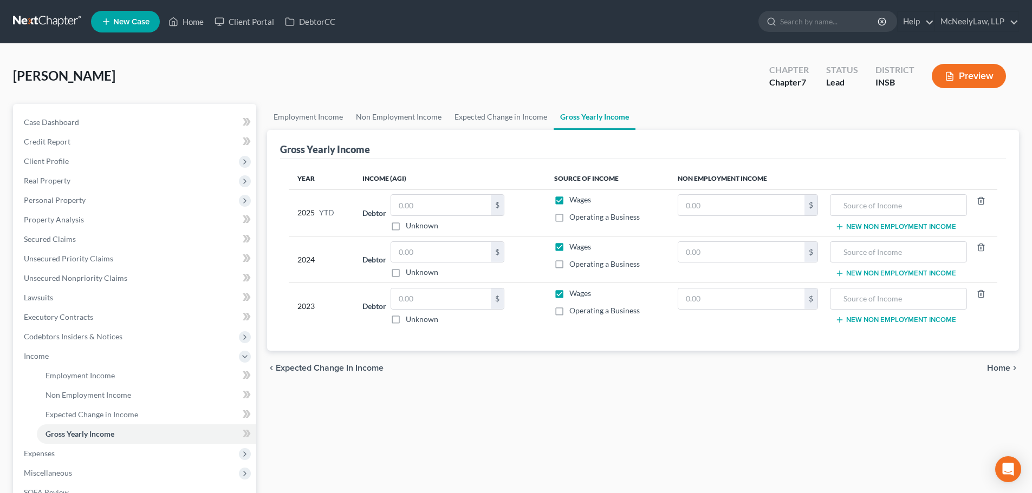
click at [1001, 367] on span "Home" at bounding box center [998, 368] width 23 height 9
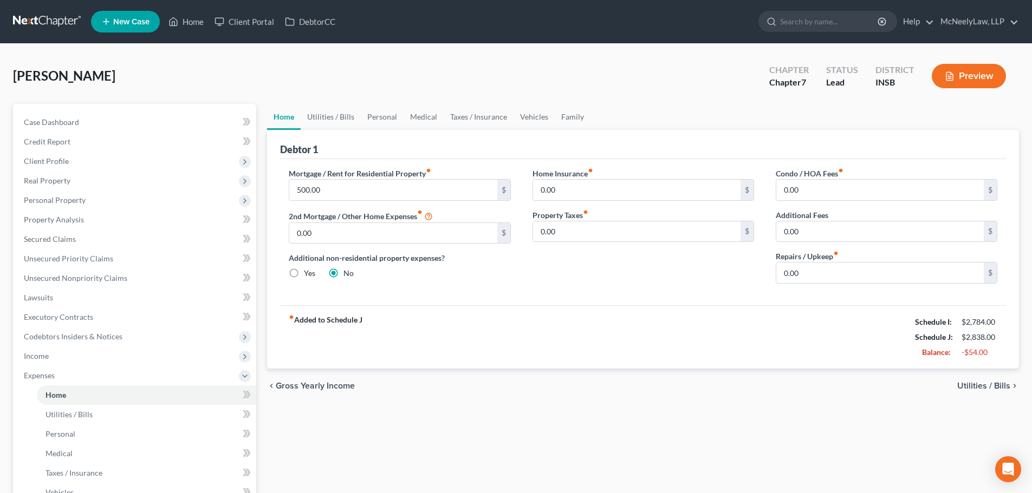
click at [987, 385] on span "Utilities / Bills" at bounding box center [983, 386] width 53 height 9
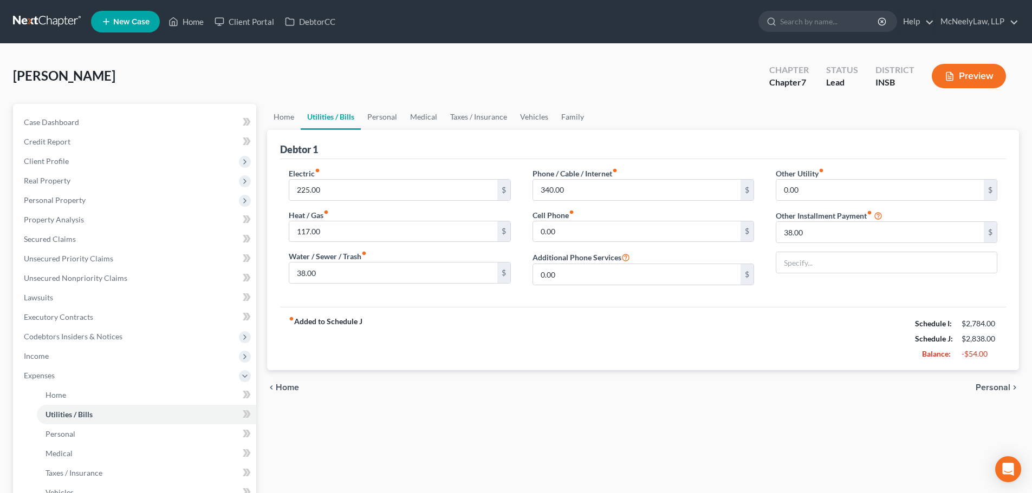
click at [977, 386] on span "Personal" at bounding box center [993, 387] width 35 height 9
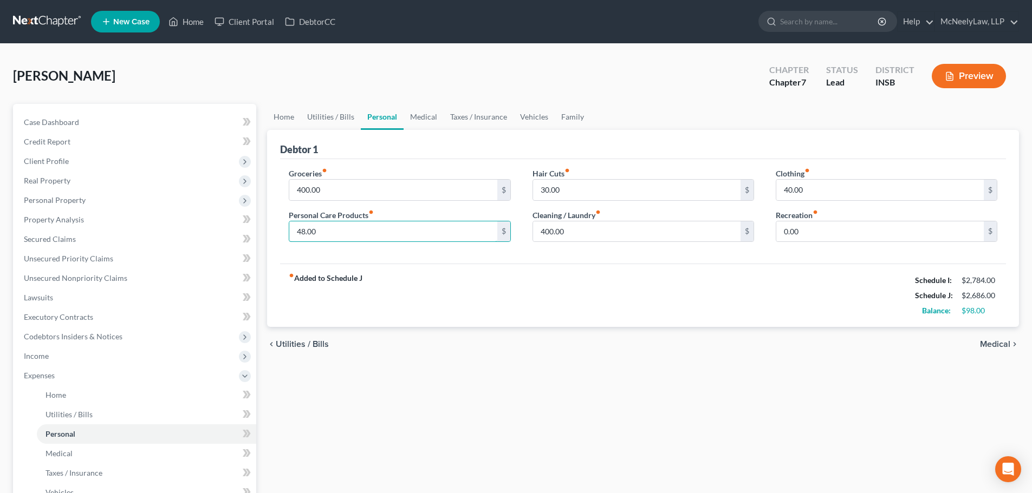
type input "48.00"
drag, startPoint x: 527, startPoint y: 303, endPoint x: 541, endPoint y: 303, distance: 13.6
click at [532, 302] on div "fiber_manual_record Added to Schedule J Schedule I: $2,784.00 Schedule J: $2,68…" at bounding box center [643, 295] width 726 height 63
click at [581, 234] on input "400.00" at bounding box center [636, 232] width 207 height 21
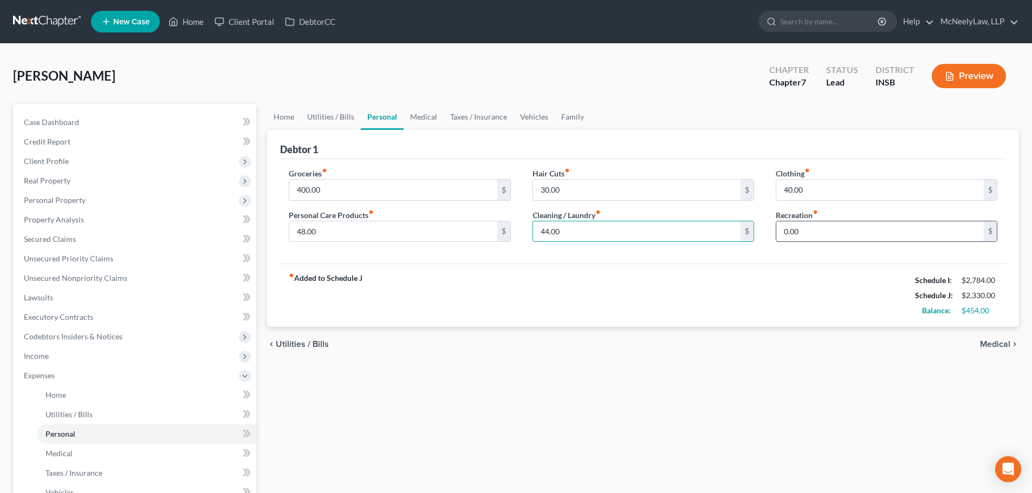
type input "44.00"
click at [838, 235] on input "0.00" at bounding box center [879, 232] width 207 height 21
type input "150.00"
drag, startPoint x: 780, startPoint y: 339, endPoint x: 772, endPoint y: 326, distance: 15.8
click at [776, 334] on ui-view "Home Utilities / Bills Personal Medical Taxes / Insurance Vehicles Family Debto…" at bounding box center [643, 233] width 752 height 258
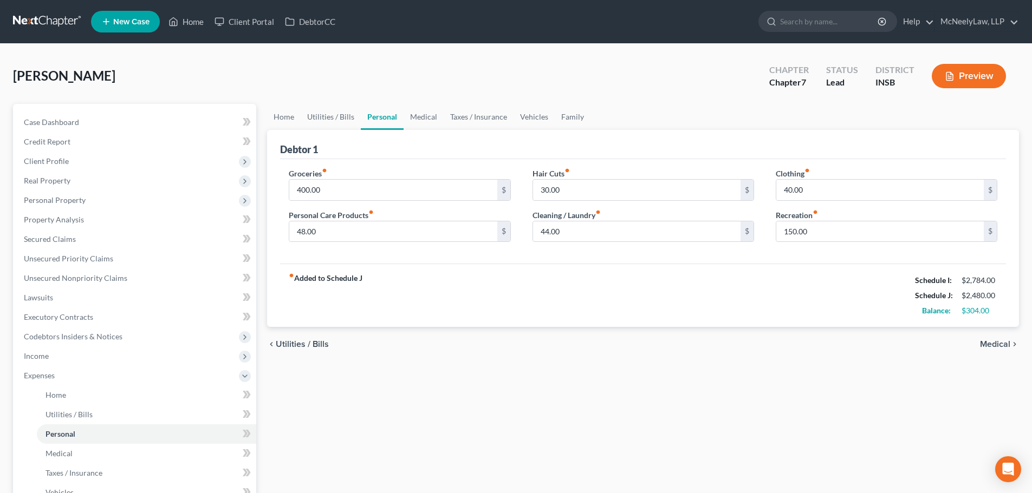
click at [697, 300] on div "fiber_manual_record Added to Schedule J Schedule I: $2,784.00 Schedule J: $2,48…" at bounding box center [643, 295] width 726 height 63
click at [985, 342] on span "Medical" at bounding box center [995, 344] width 30 height 9
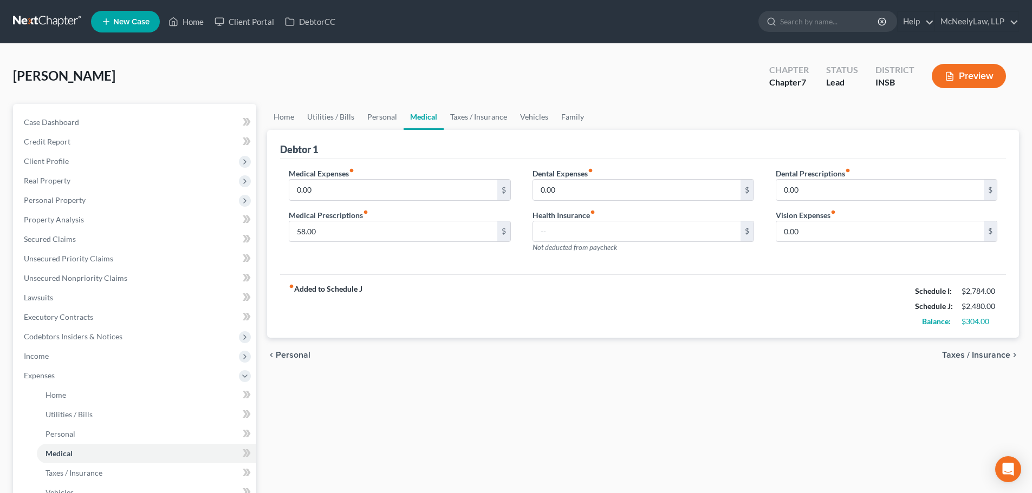
click at [980, 352] on span "Taxes / Insurance" at bounding box center [976, 355] width 68 height 9
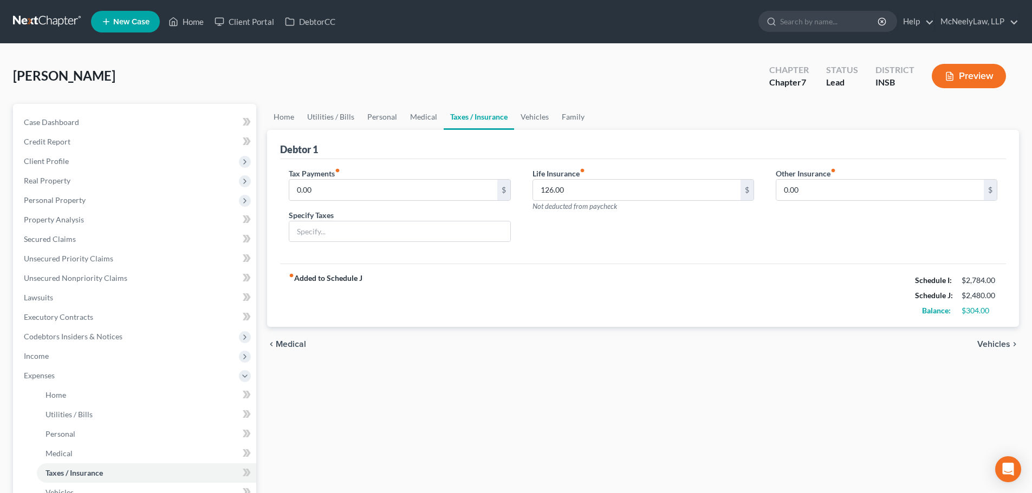
click at [988, 346] on span "Vehicles" at bounding box center [993, 344] width 33 height 9
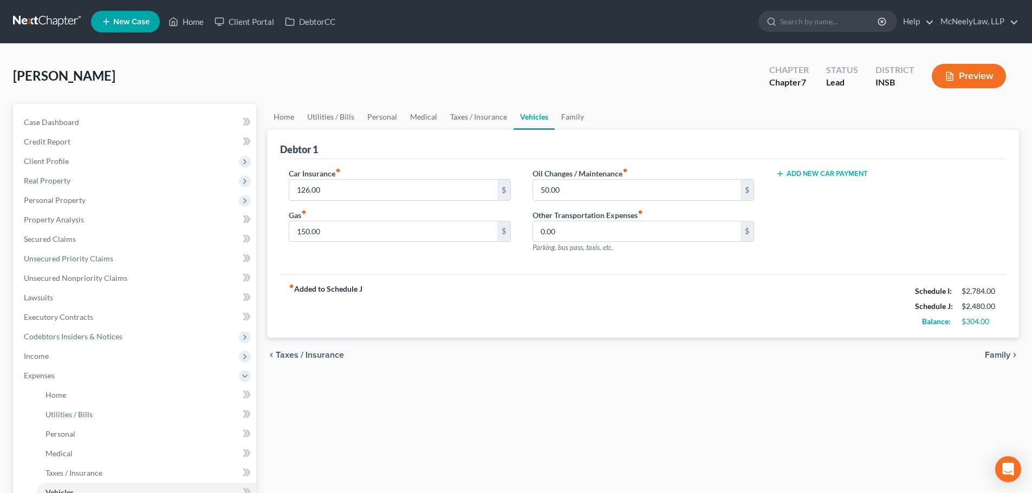
click at [988, 346] on div "chevron_left Taxes / Insurance Family chevron_right" at bounding box center [643, 355] width 752 height 35
click at [991, 354] on span "Family" at bounding box center [997, 355] width 25 height 9
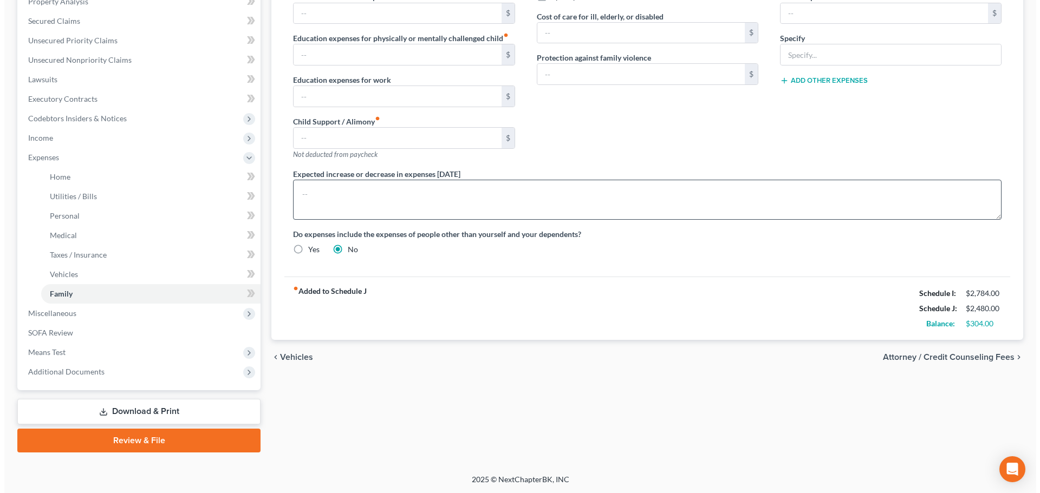
scroll to position [219, 0]
click at [994, 363] on div "chevron_left Vehicles Attorney / Credit Counseling Fees chevron_right" at bounding box center [643, 357] width 752 height 35
click at [987, 358] on span "Attorney / Credit Counseling Fees" at bounding box center [945, 357] width 132 height 9
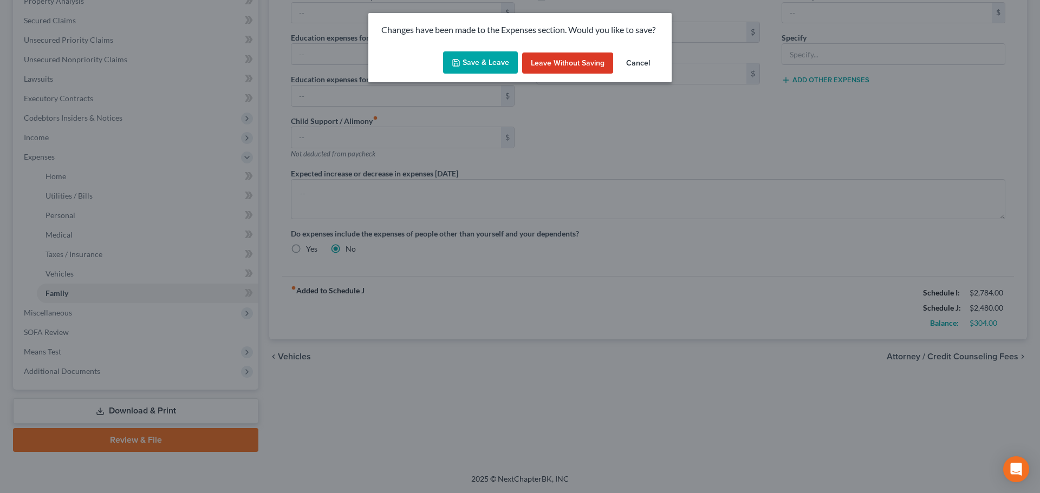
click at [469, 68] on button "Save & Leave" at bounding box center [480, 62] width 75 height 23
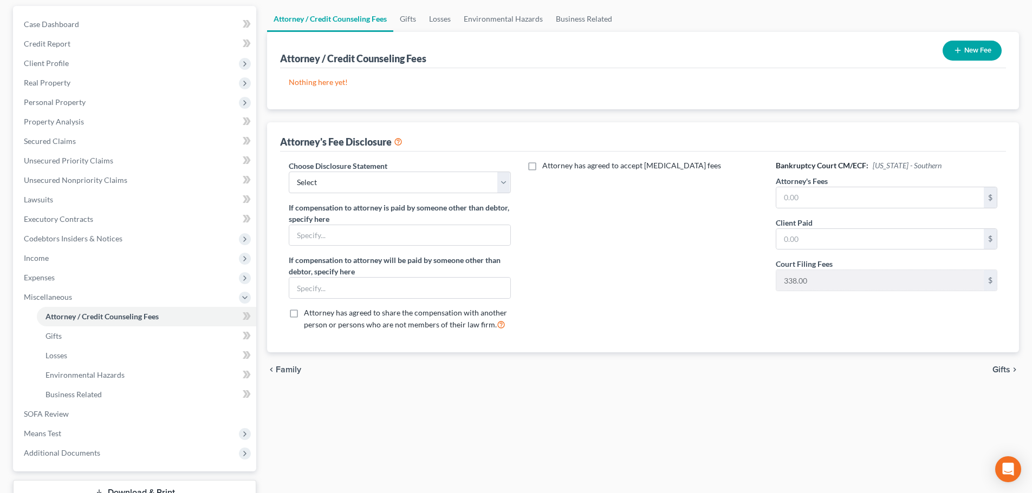
scroll to position [108, 0]
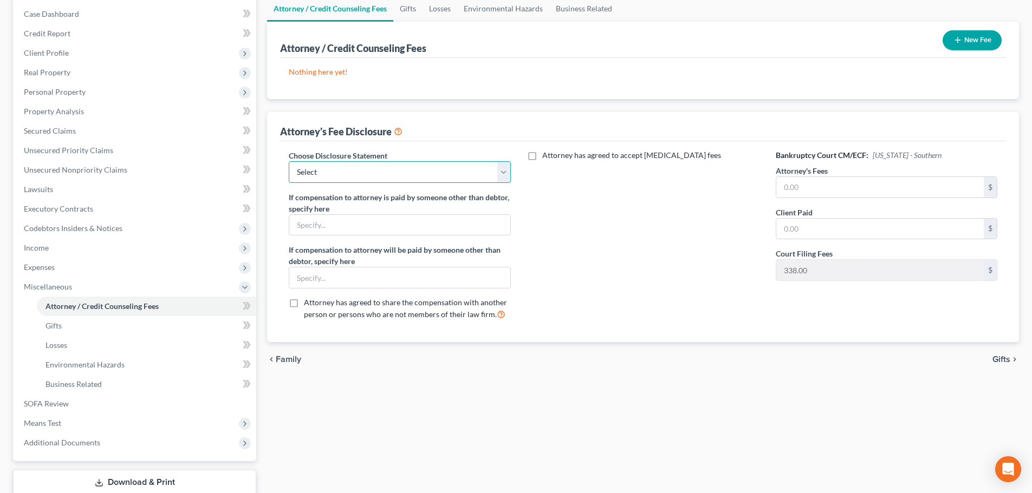
click at [336, 168] on select "Select McNeelyLaw Fee Disclosure" at bounding box center [400, 172] width 222 height 22
select select "0"
click at [289, 161] on select "Select McNeelyLaw Fee Disclosure" at bounding box center [400, 172] width 222 height 22
click at [782, 183] on input "text" at bounding box center [879, 187] width 207 height 21
type input "1"
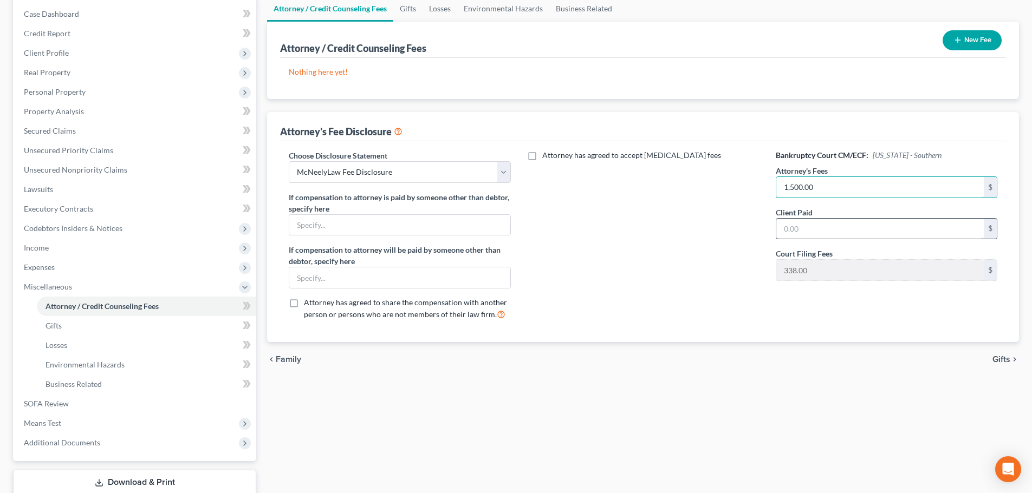
type input "1,500.00"
click at [840, 227] on input "text" at bounding box center [879, 229] width 207 height 21
type input "1,500.00"
click at [1005, 357] on span "Gifts" at bounding box center [1001, 359] width 18 height 9
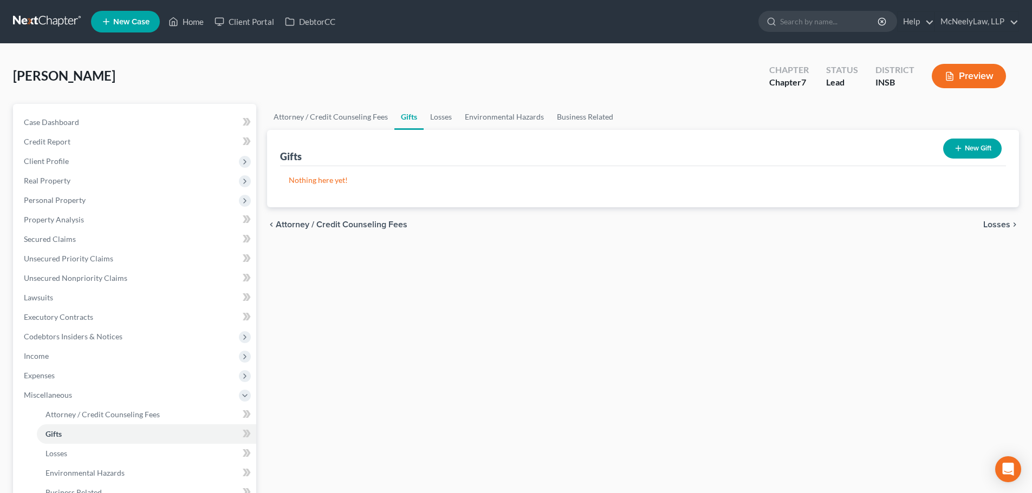
click at [998, 226] on span "Losses" at bounding box center [996, 224] width 27 height 9
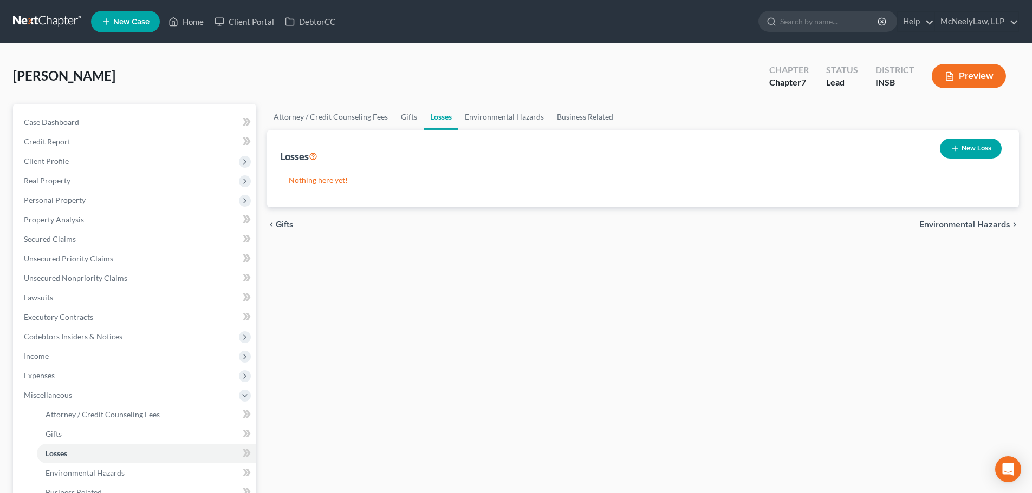
click at [998, 226] on span "Environmental Hazards" at bounding box center [964, 224] width 91 height 9
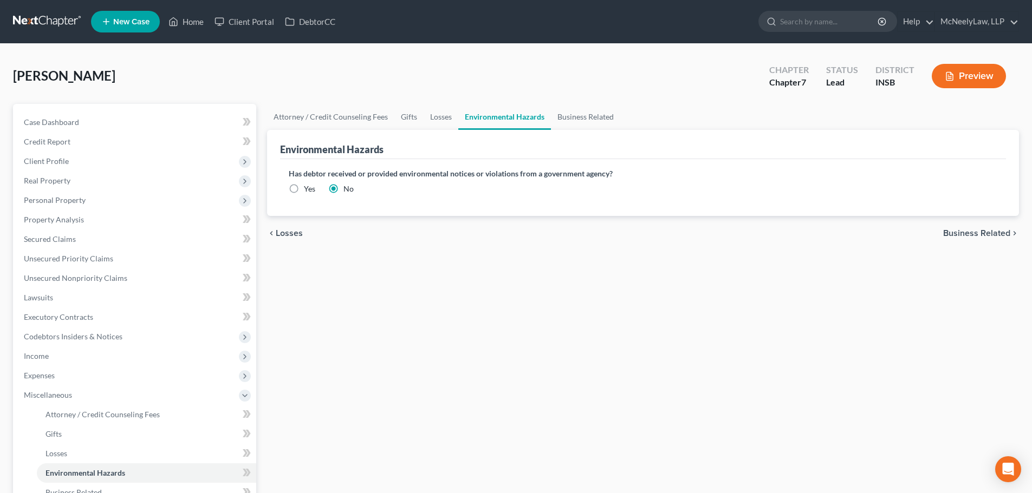
click at [982, 231] on span "Business Related" at bounding box center [976, 233] width 67 height 9
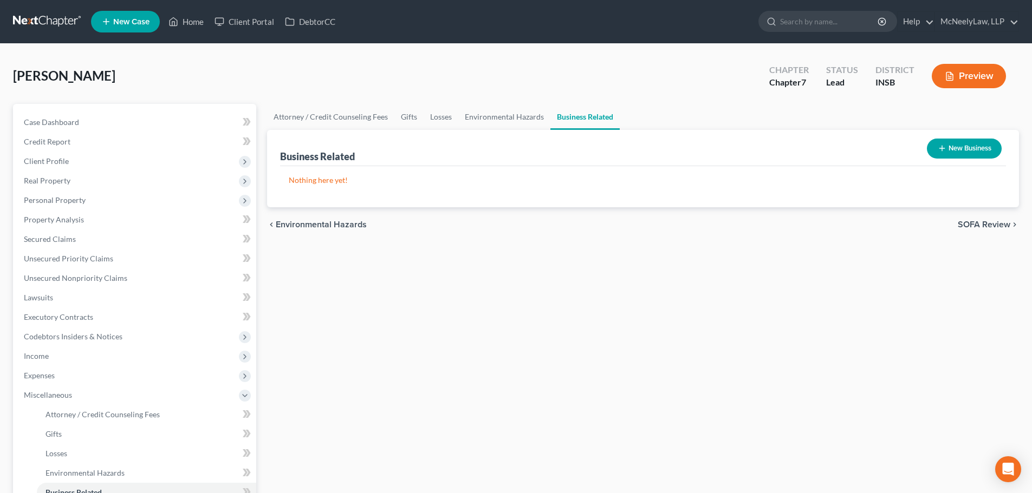
click at [981, 222] on span "SOFA Review" at bounding box center [984, 224] width 53 height 9
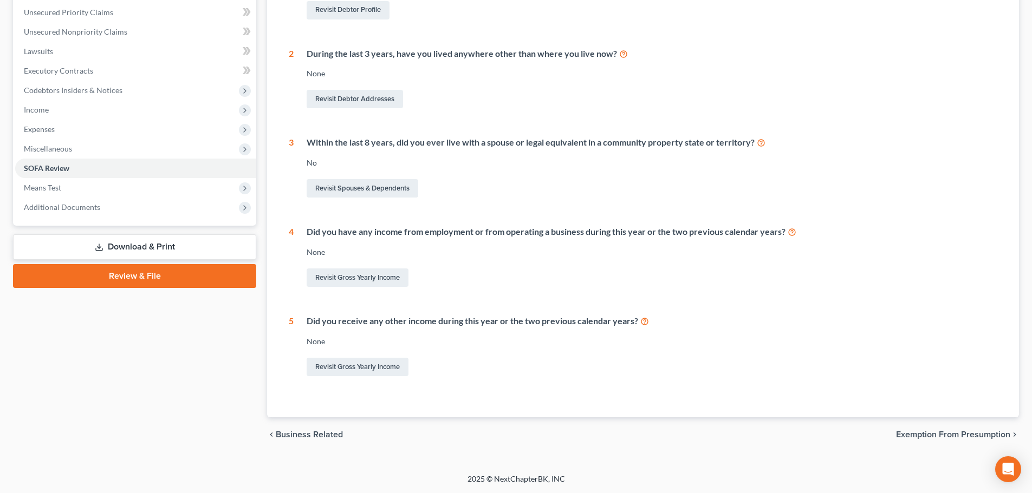
click at [940, 433] on span "Exemption from Presumption" at bounding box center [953, 435] width 114 height 9
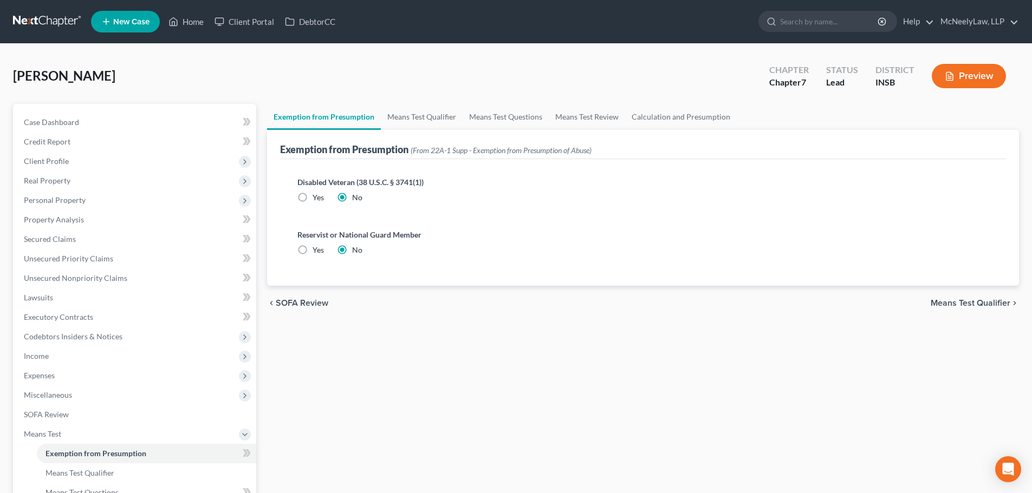
click at [965, 309] on div "chevron_left SOFA Review Means Test Qualifier chevron_right" at bounding box center [643, 303] width 752 height 35
click at [968, 301] on span "Means Test Qualifier" at bounding box center [971, 303] width 80 height 9
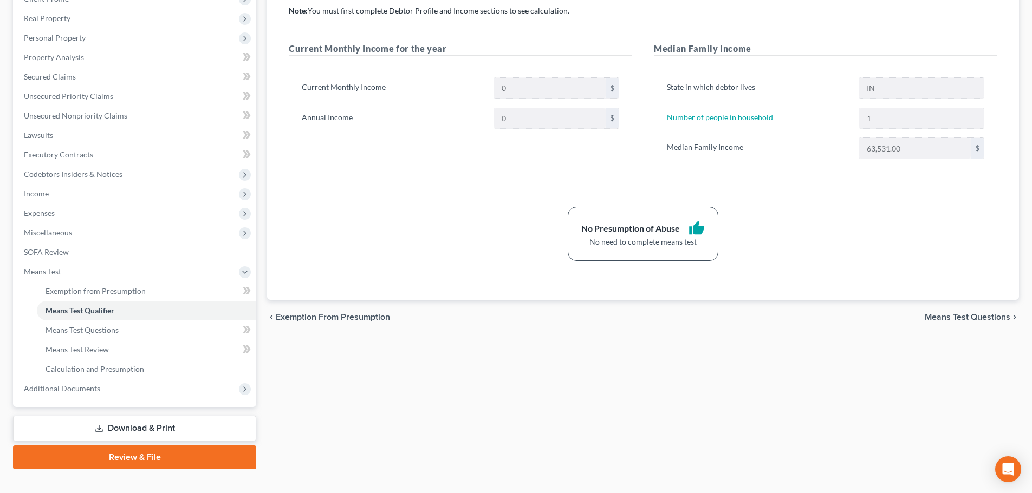
click at [958, 321] on span "Means Test Questions" at bounding box center [968, 317] width 86 height 9
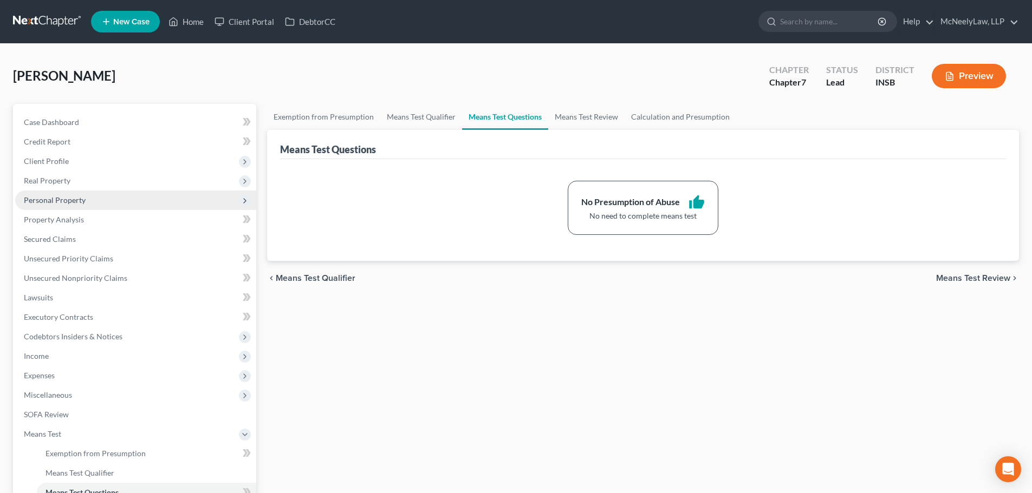
click at [72, 196] on span "Personal Property" at bounding box center [55, 200] width 62 height 9
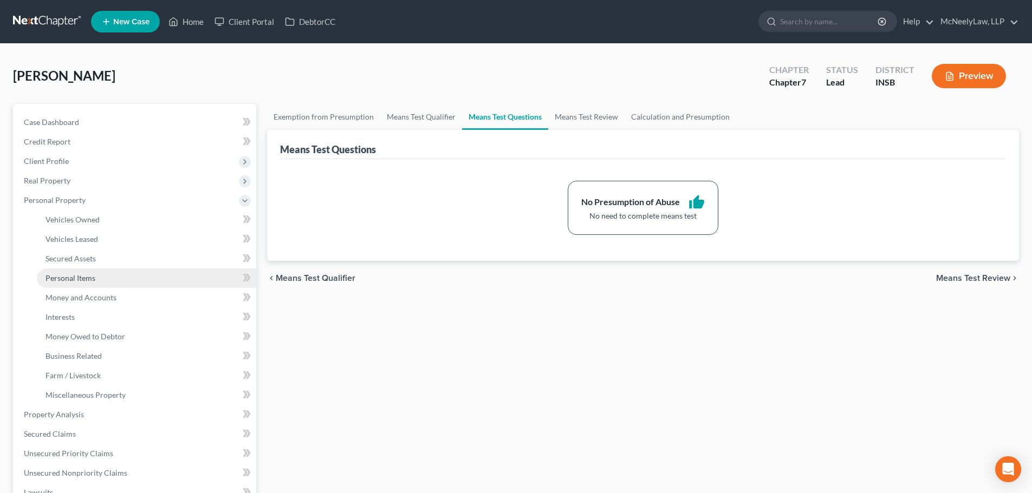
click at [80, 279] on span "Personal Items" at bounding box center [70, 278] width 50 height 9
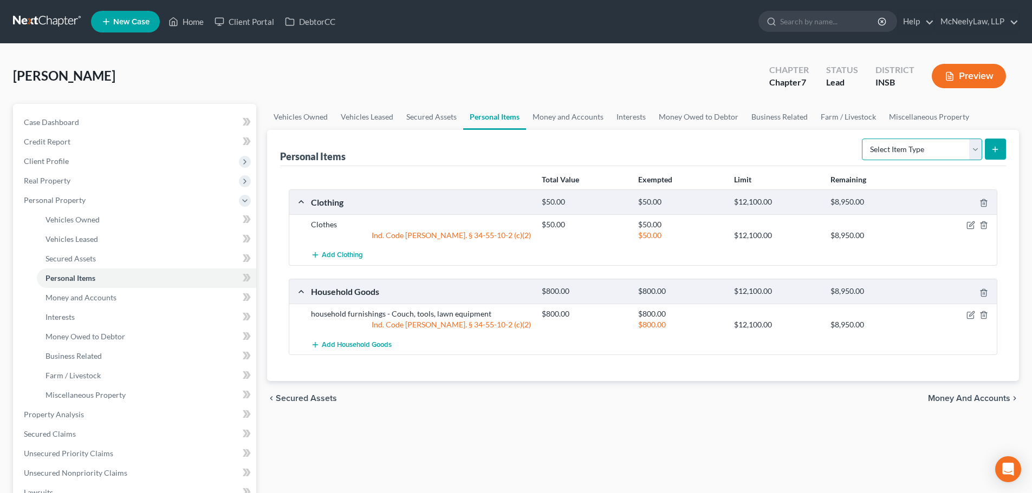
click at [900, 142] on select "Select Item Type Clothing Collectibles Of Value Electronics Firearms Household …" at bounding box center [922, 150] width 120 height 22
click at [547, 432] on div "Vehicles Owned Vehicles Leased Secured Assets Personal Items Money and Accounts…" at bounding box center [643, 417] width 763 height 626
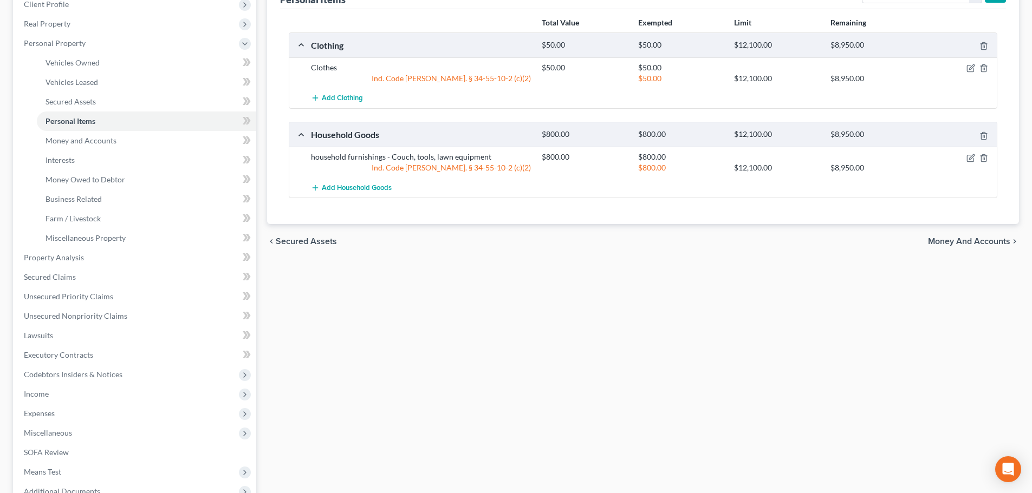
scroll to position [162, 0]
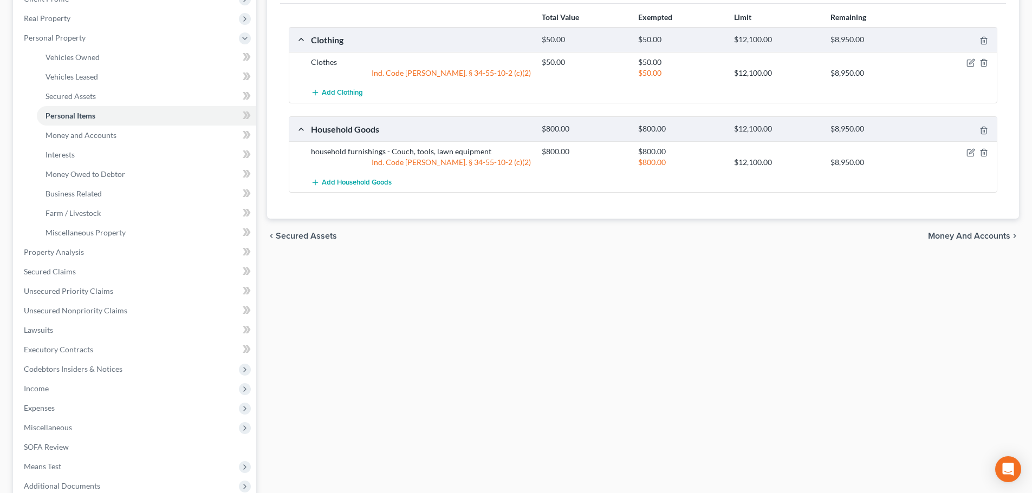
click at [967, 232] on span "Money and Accounts" at bounding box center [969, 236] width 82 height 9
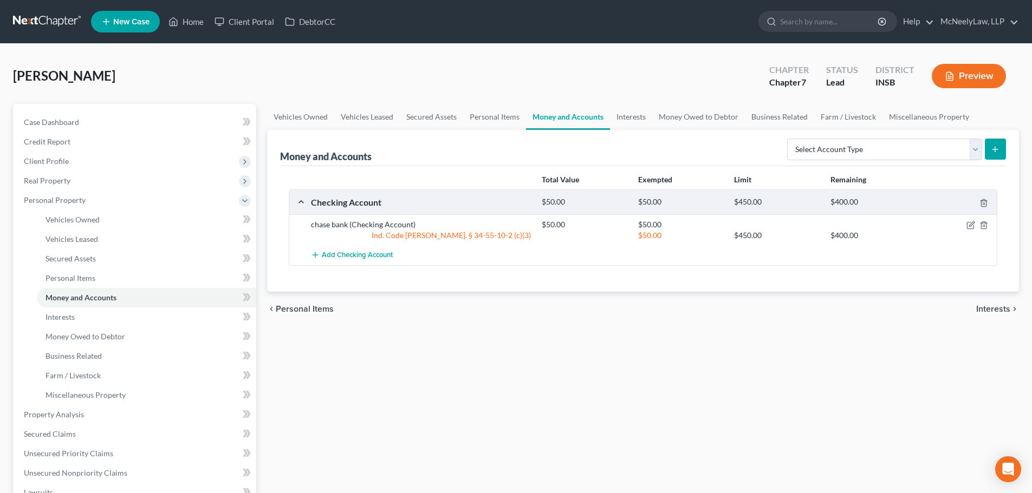
click at [999, 312] on span "Interests" at bounding box center [993, 309] width 34 height 9
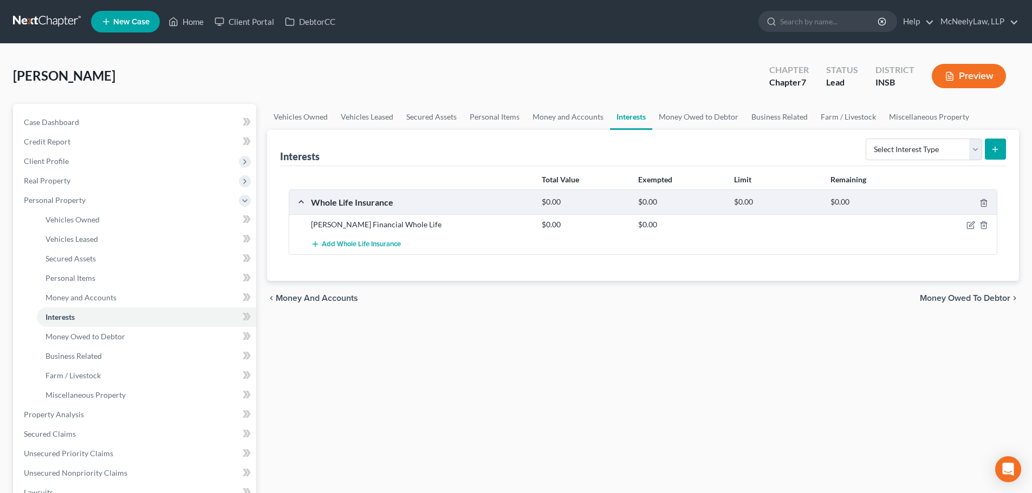
click at [985, 299] on span "Money Owed to Debtor" at bounding box center [965, 298] width 90 height 9
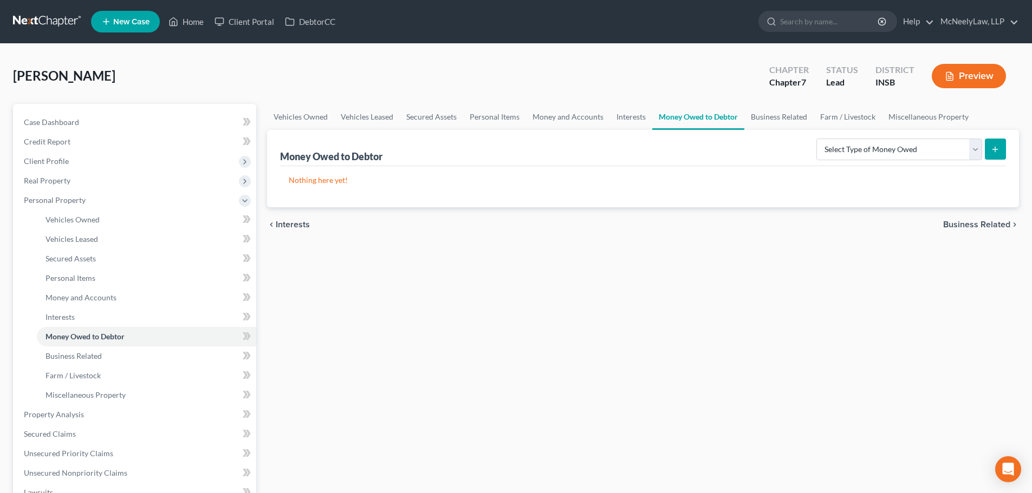
click at [983, 229] on span "Business Related" at bounding box center [976, 224] width 67 height 9
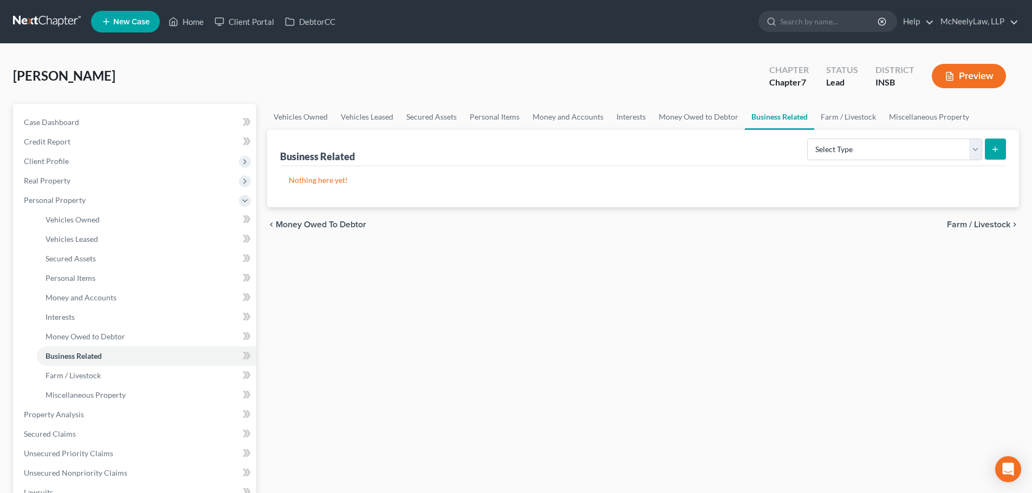
click at [979, 222] on span "Farm / Livestock" at bounding box center [978, 224] width 63 height 9
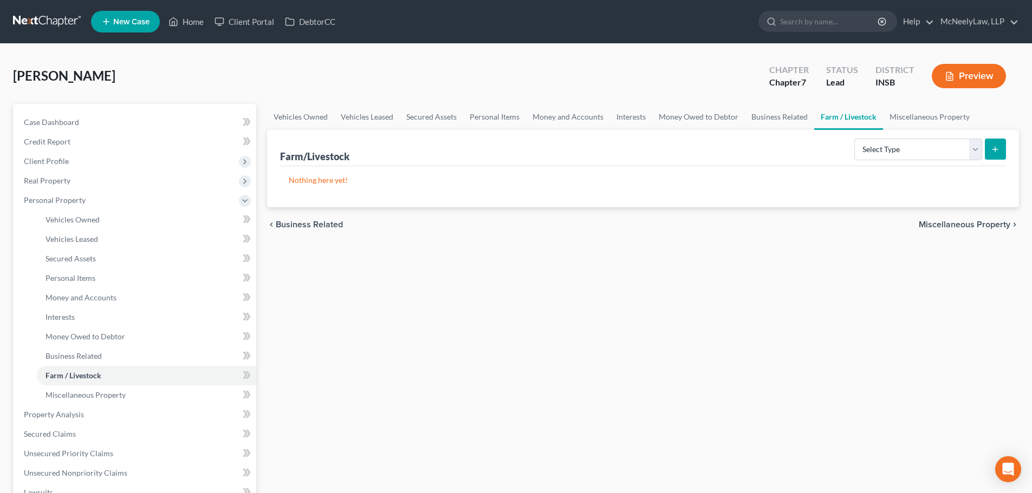
click at [979, 222] on span "Miscellaneous Property" at bounding box center [965, 224] width 92 height 9
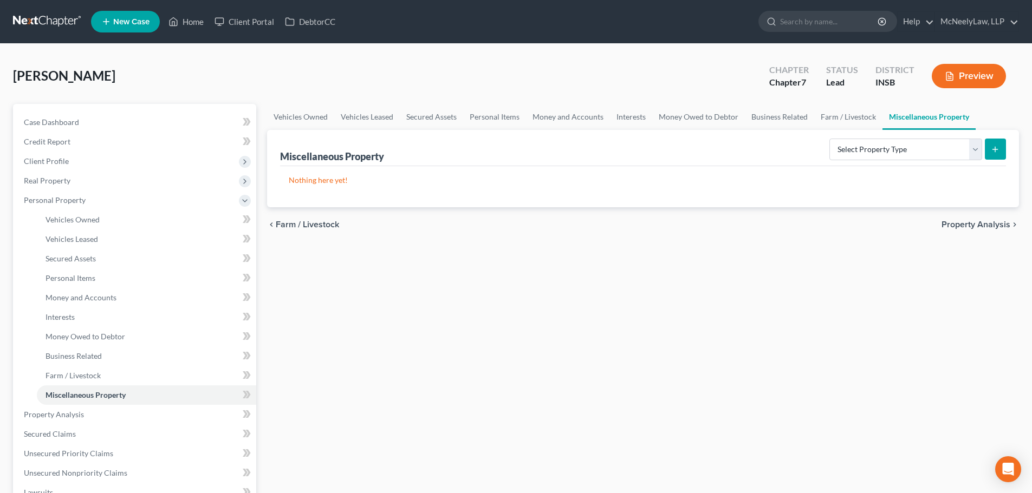
click at [974, 227] on span "Property Analysis" at bounding box center [975, 224] width 69 height 9
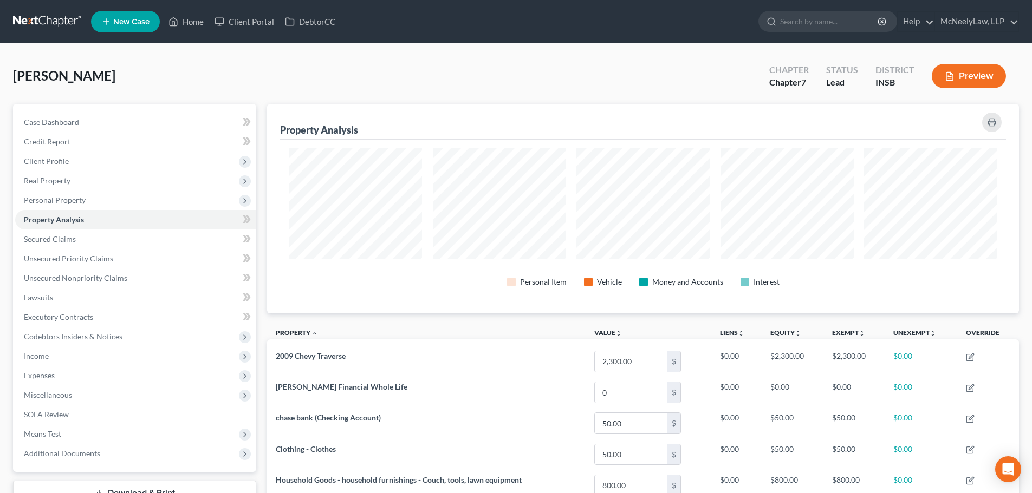
scroll to position [210, 752]
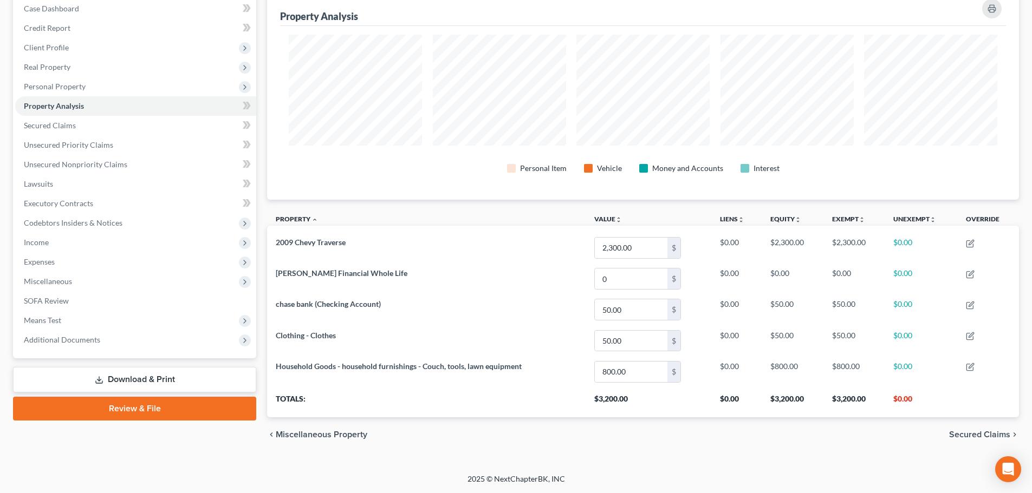
click at [989, 435] on span "Secured Claims" at bounding box center [979, 435] width 61 height 9
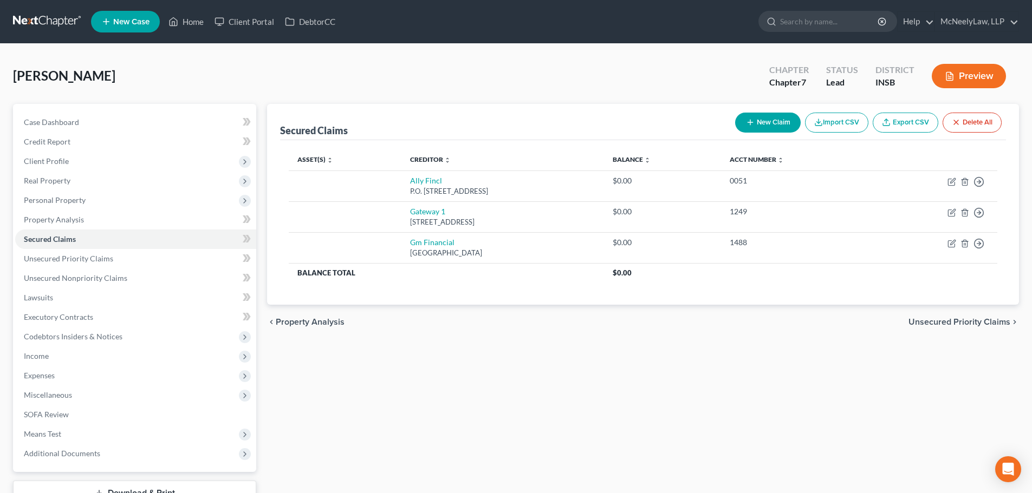
click at [978, 321] on span "Unsecured Priority Claims" at bounding box center [959, 322] width 102 height 9
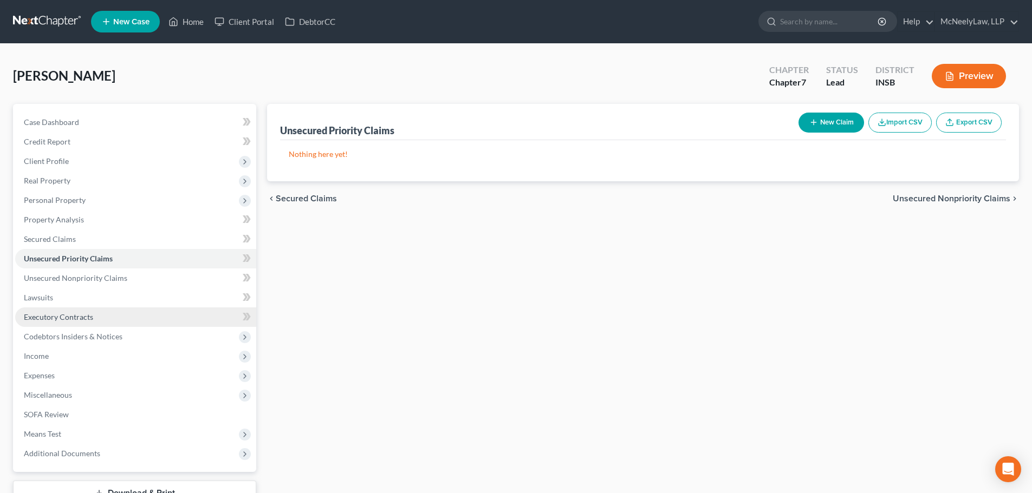
click at [74, 314] on span "Executory Contracts" at bounding box center [58, 317] width 69 height 9
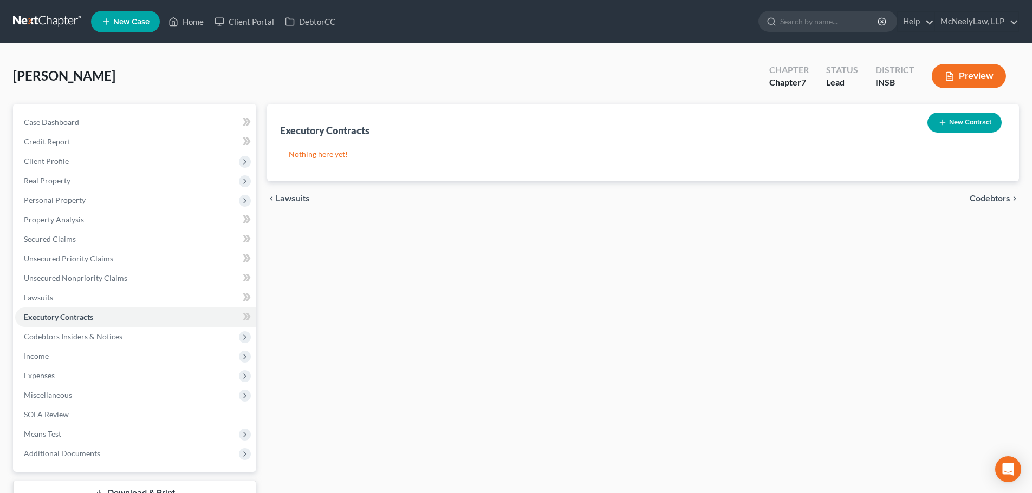
click at [993, 120] on button "New Contract" at bounding box center [964, 123] width 74 height 20
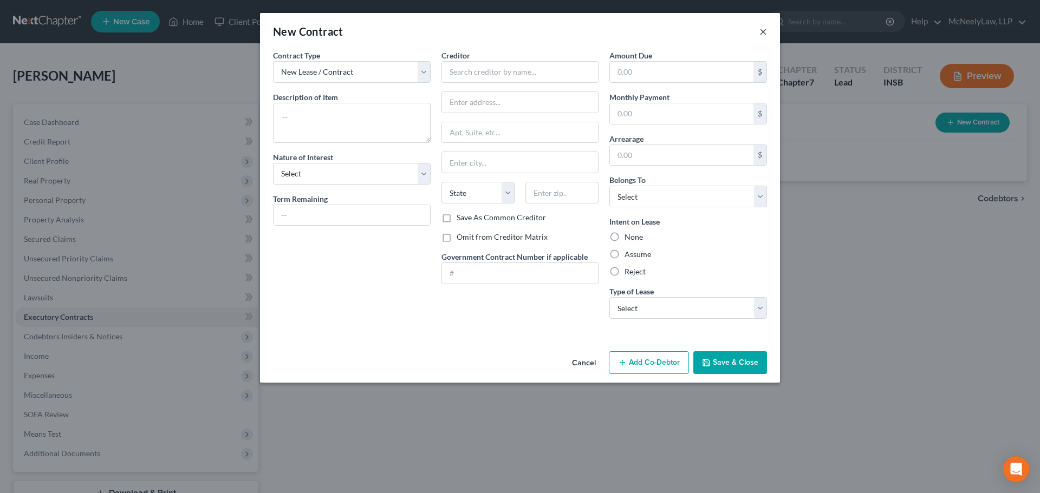
click at [760, 35] on button "×" at bounding box center [763, 31] width 8 height 13
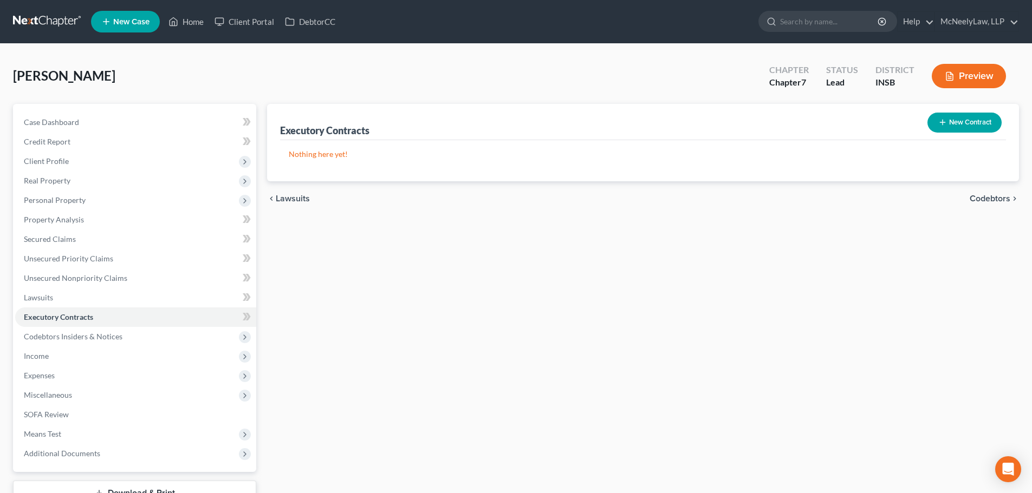
click at [413, 353] on div "Executory Contracts New Contract Nothing here yet! chevron_left Lawsuits Codebt…" at bounding box center [643, 319] width 763 height 431
